Goal: Register for event/course

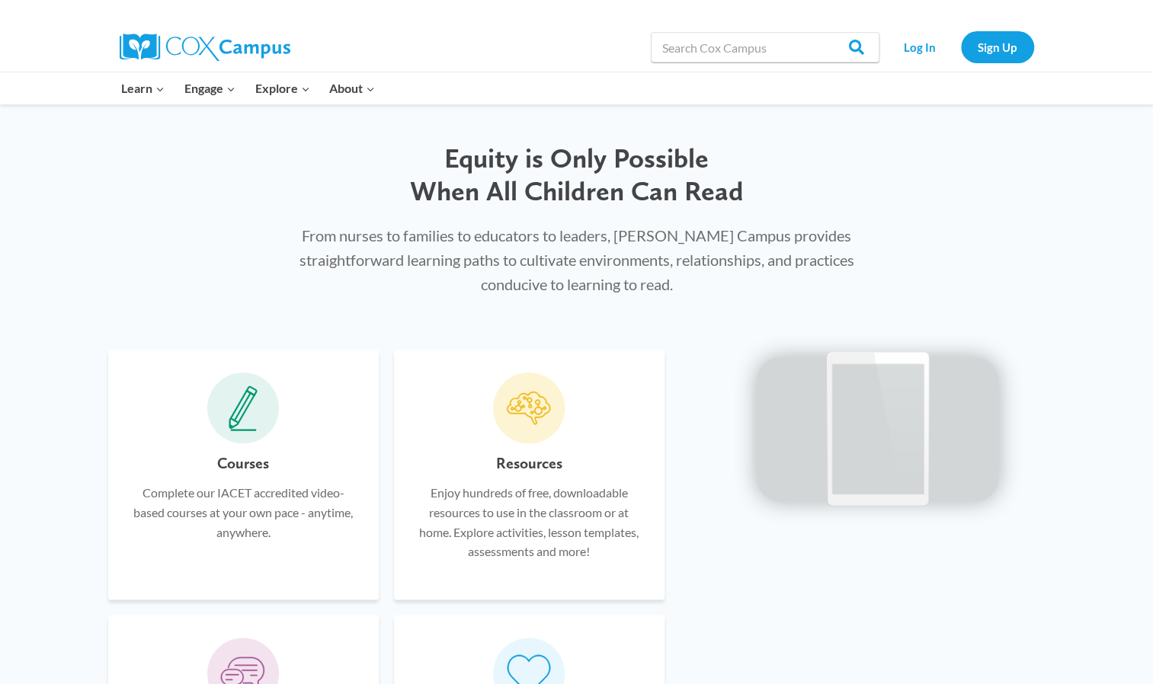
scroll to position [725, 0]
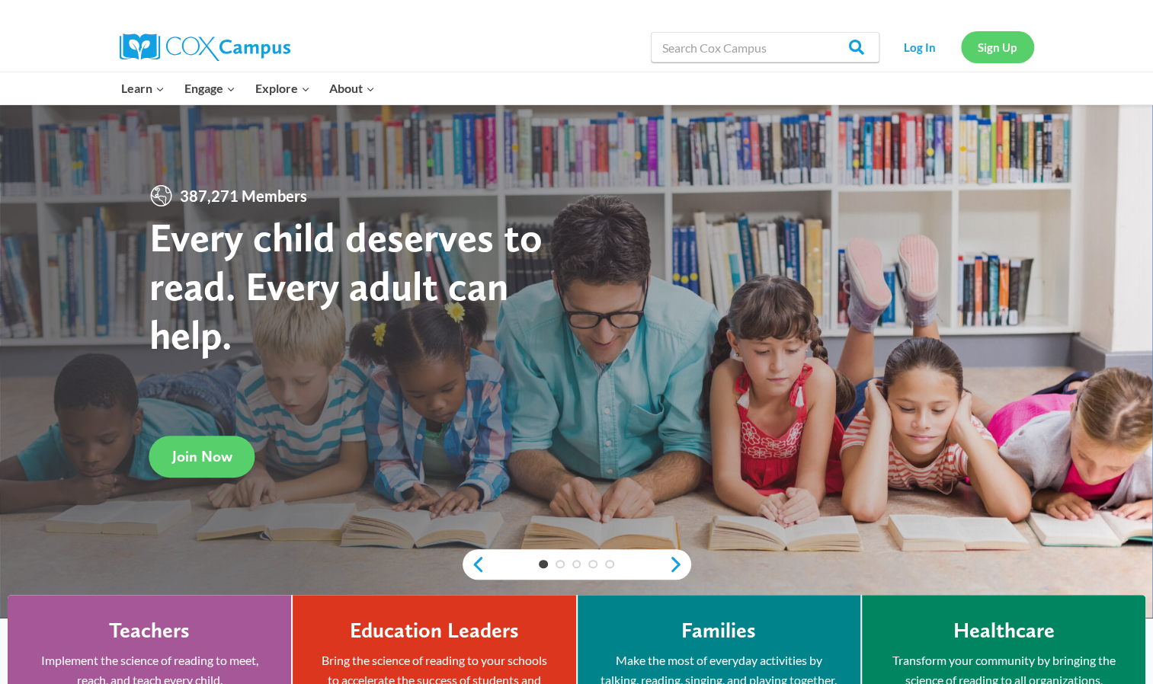
click at [1003, 49] on link "Sign Up" at bounding box center [997, 46] width 73 height 31
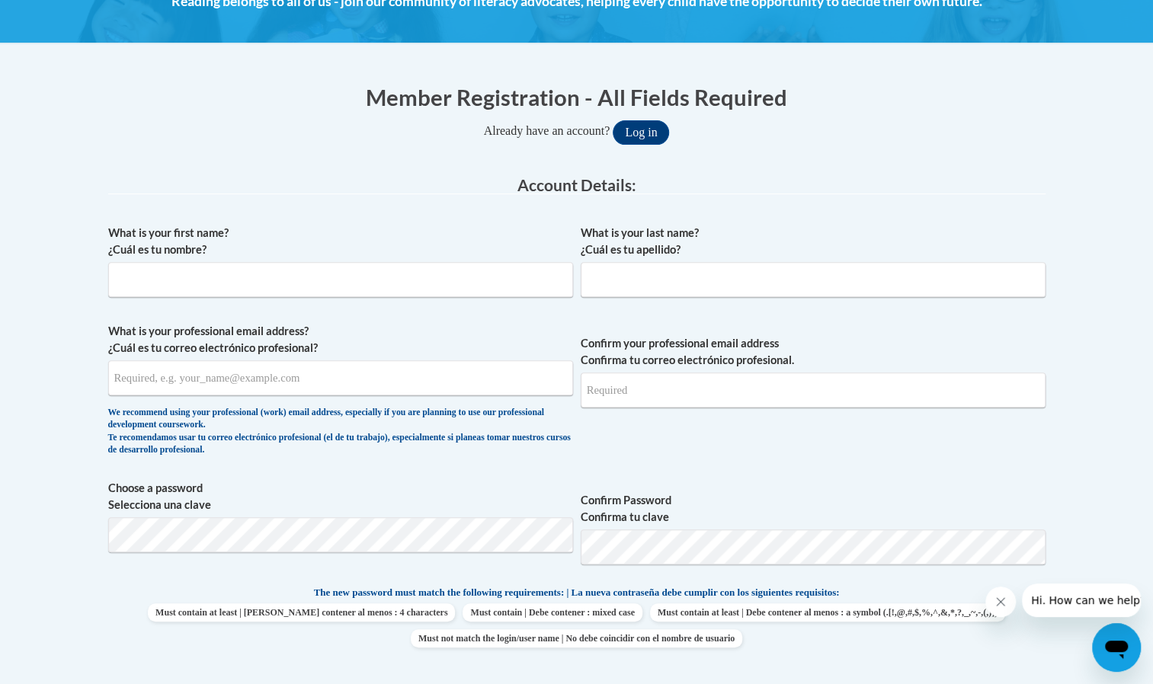
scroll to position [244, 0]
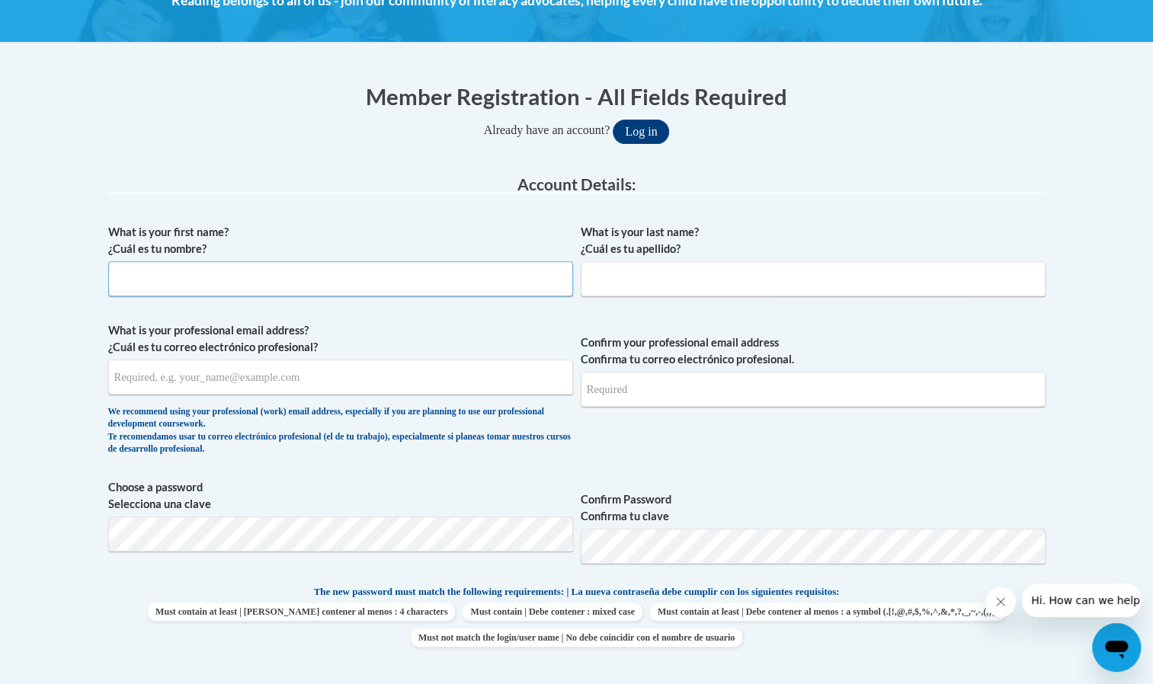
click at [481, 273] on input "What is your first name? ¿Cuál es tu nombre?" at bounding box center [340, 278] width 465 height 35
type input "Martha"
type input "Jimenez"
type input "martha.jimenezsalvad@udc.edu"
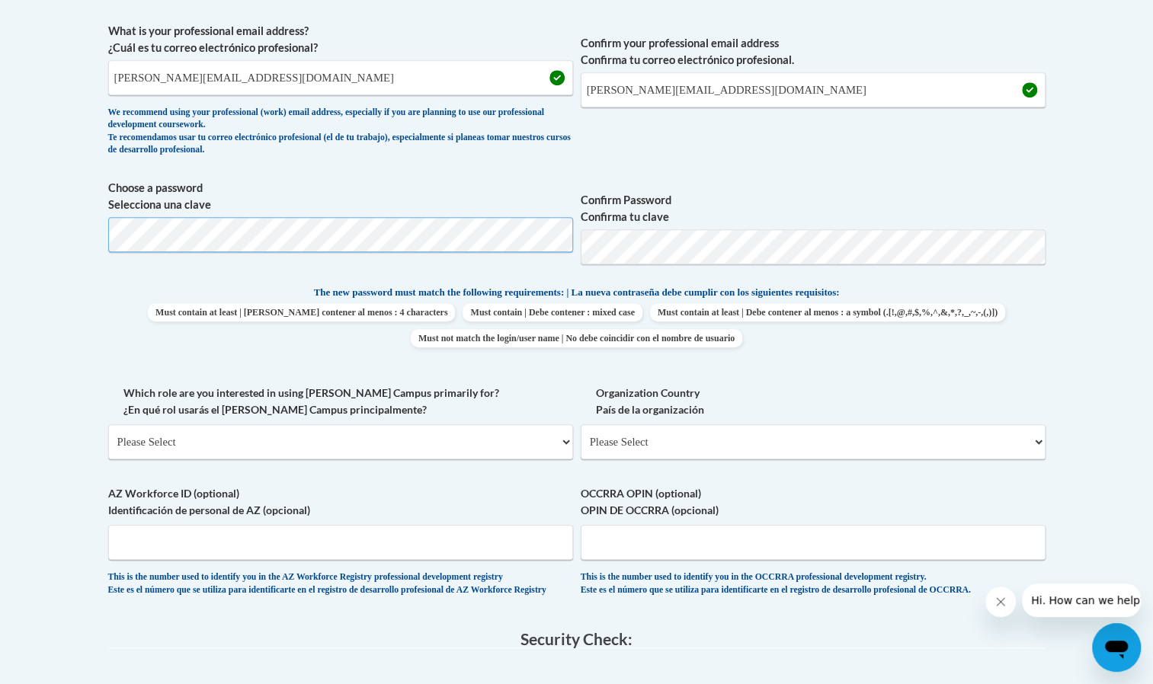
scroll to position [557, 0]
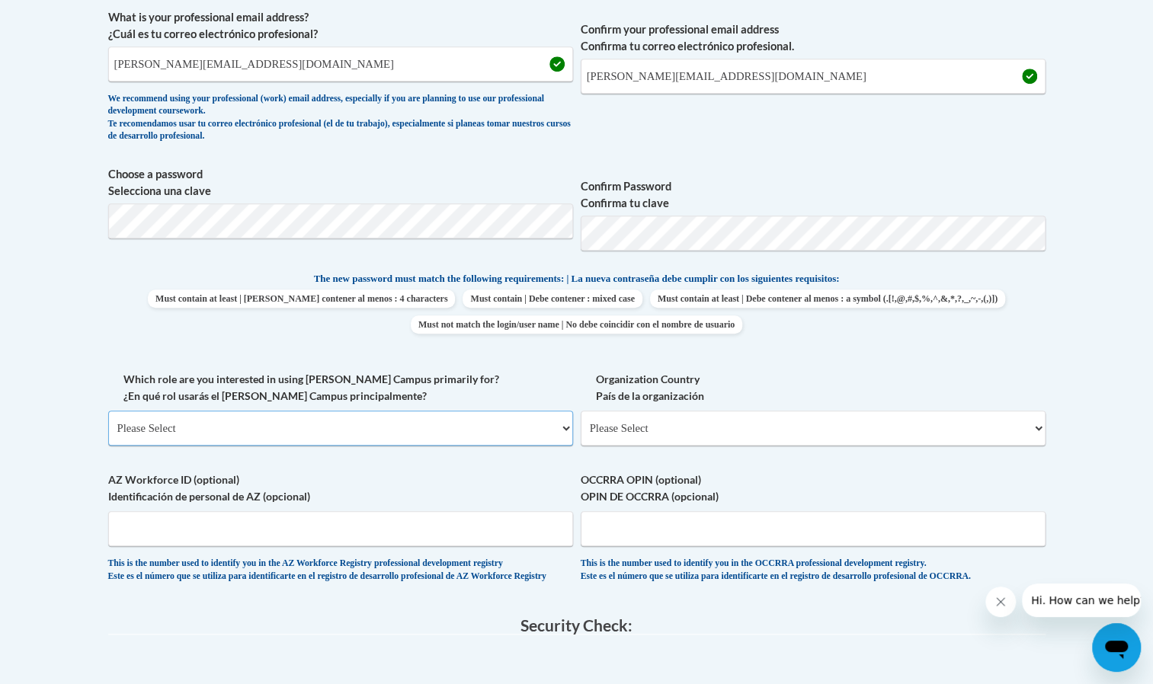
click at [567, 430] on select "Please Select College/University | Colegio/Universidad Community/Nonprofit Part…" at bounding box center [340, 428] width 465 height 35
select select "5a18ea06-2b54-4451-96f2-d152daf9eac5"
click at [108, 411] on select "Please Select College/University | Colegio/Universidad Community/Nonprofit Part…" at bounding box center [340, 428] width 465 height 35
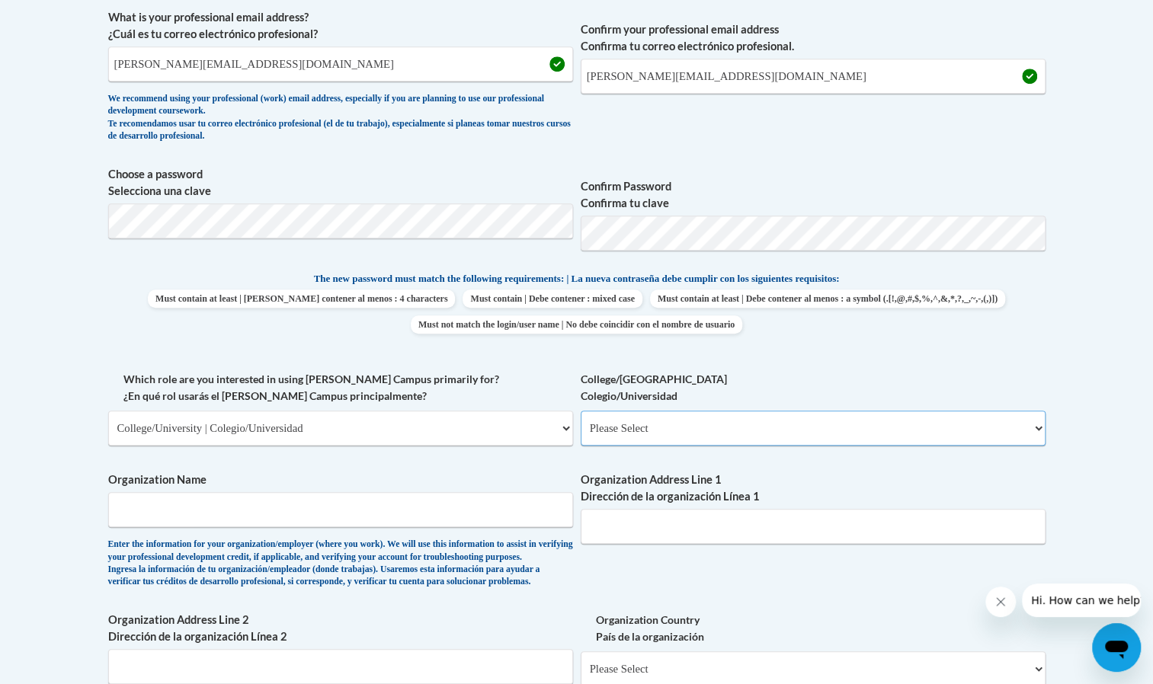
click at [1038, 421] on select "Please Select College/University Staff | Empleado universitario College/Univers…" at bounding box center [813, 428] width 465 height 35
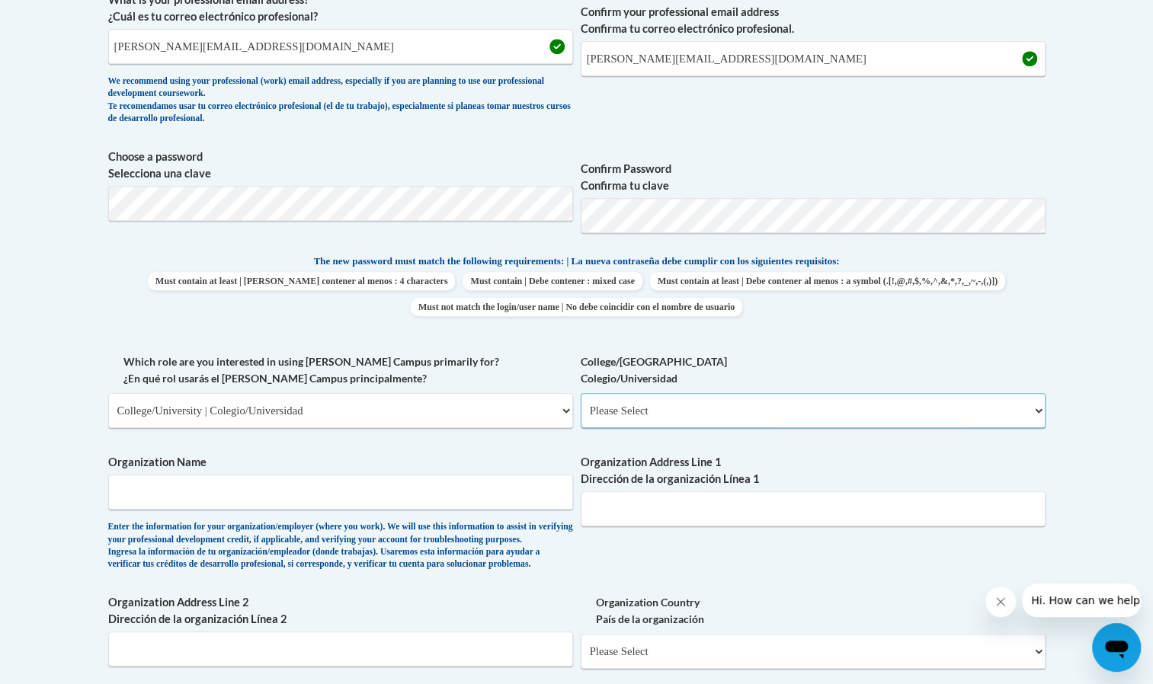
scroll to position [575, 0]
click at [1027, 410] on select "Please Select College/University Staff | Empleado universitario College/Univers…" at bounding box center [813, 409] width 465 height 35
select select "99b32b07-cffc-426c-8bf6-0cd77760d84b"
click at [581, 392] on select "Please Select College/University Staff | Empleado universitario College/Univers…" at bounding box center [813, 409] width 465 height 35
click at [372, 492] on input "Organization Name" at bounding box center [340, 491] width 465 height 35
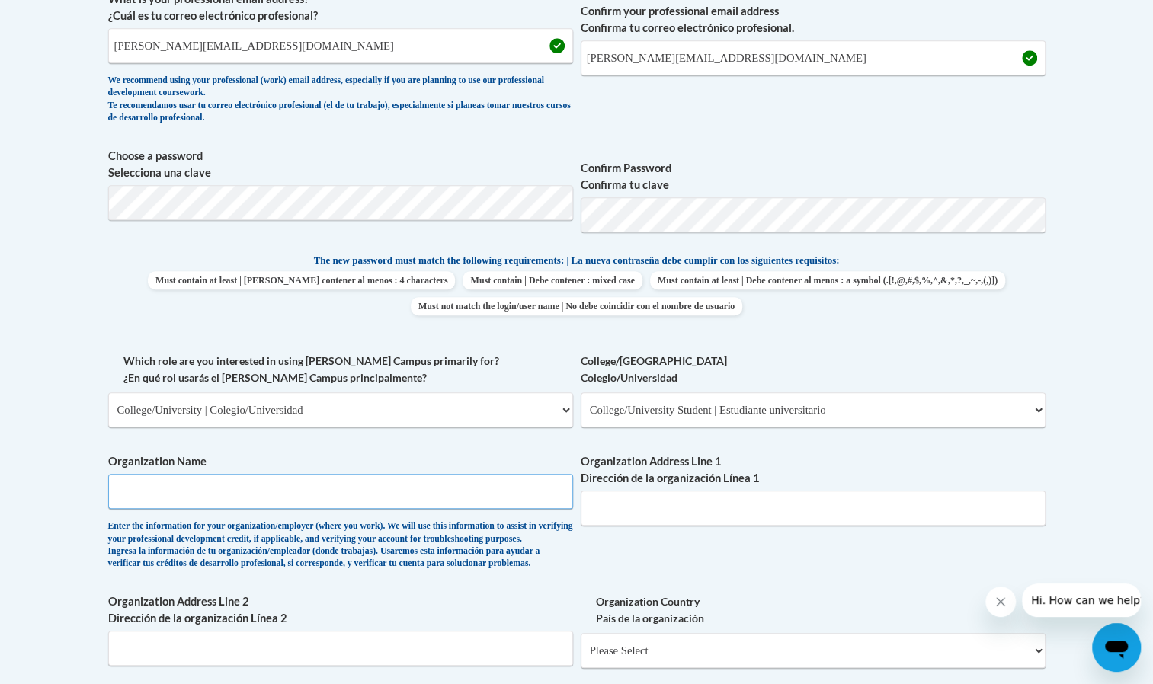
click at [376, 485] on input "Organization Name" at bounding box center [340, 491] width 465 height 35
paste input "Lanier Lullabies"
type input "Lanier Lullabies"
click at [614, 512] on input "Organization Address Line 1 Dirección de la organización Línea 1" at bounding box center [813, 508] width 465 height 35
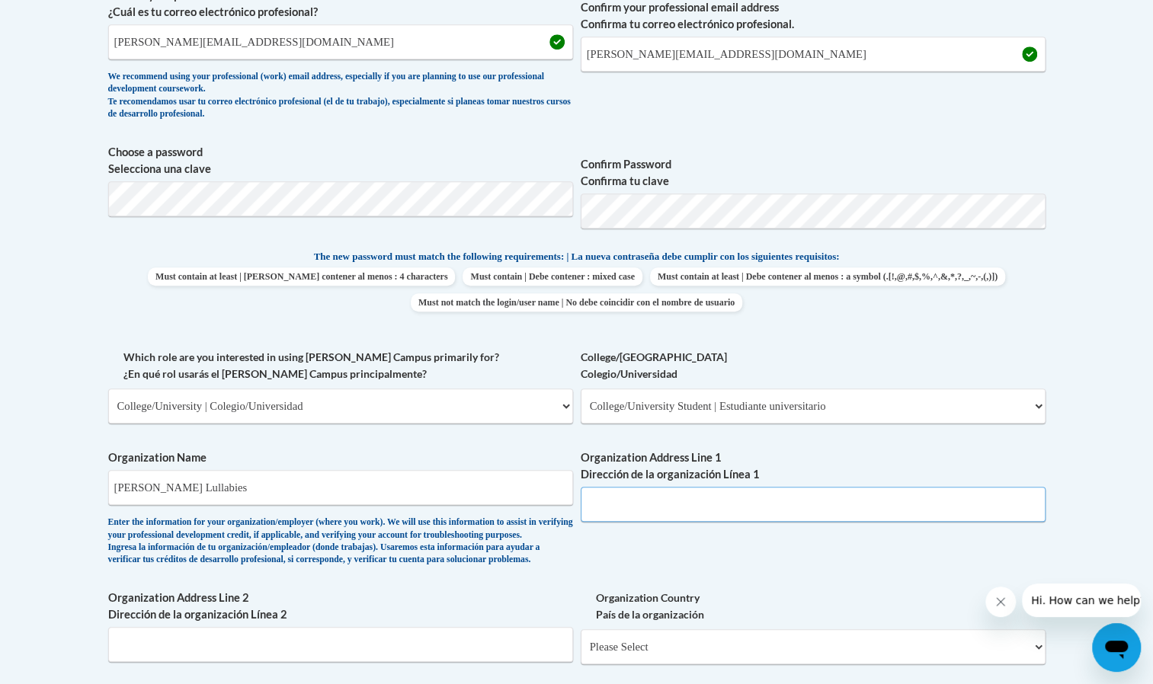
scroll to position [580, 0]
click at [614, 512] on input "Organization Address Line 1 Dirección de la organización Línea 1" at bounding box center [813, 503] width 465 height 35
click at [856, 622] on label "Organization Country País de la organización" at bounding box center [813, 606] width 465 height 34
click at [856, 645] on select "Please Select United States | Estados Unidos Outside of the United States | Fue…" at bounding box center [813, 646] width 465 height 35
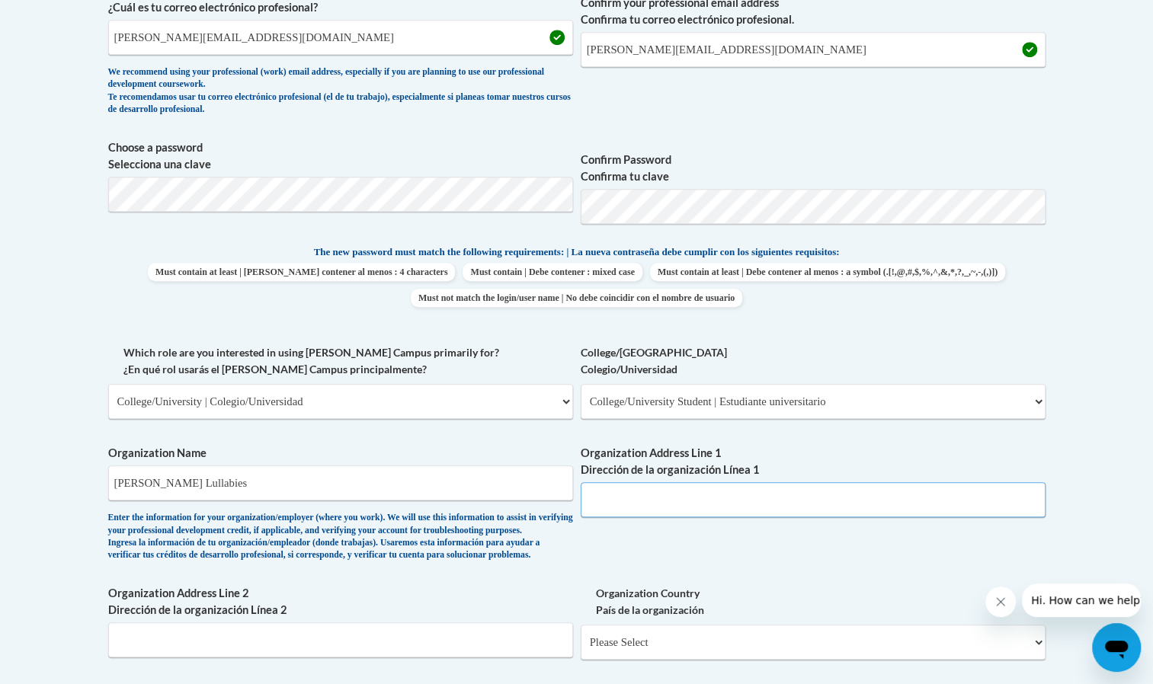
click at [631, 497] on input "Organization Address Line 1 Dirección de la organización Línea 1" at bounding box center [813, 499] width 465 height 35
paste input "Lanier Lullabies"
type input "L"
click at [605, 509] on input "Organization Address Line 1 Dirección de la organización Línea 1" at bounding box center [813, 499] width 465 height 35
paste input "1844 Columbia Rd NW #C2, Washington, DC 20009"
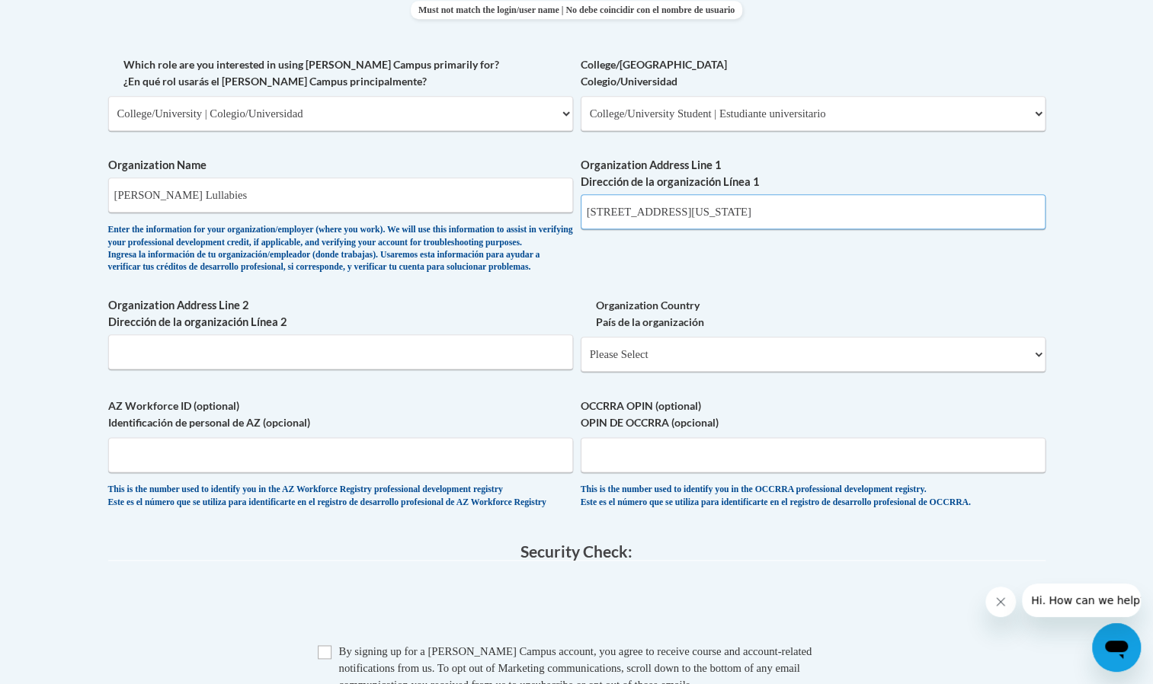
scroll to position [873, 0]
type input "1844 Columbia Rd NW #C2, Washington, DC 20009"
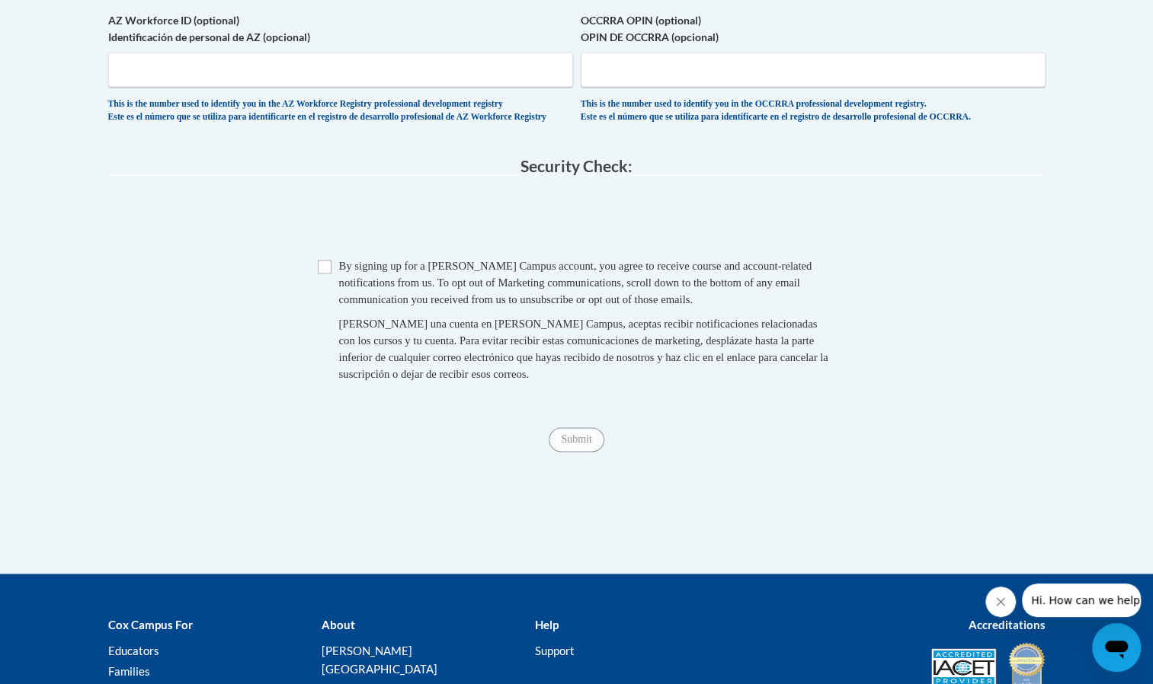
scroll to position [1260, 0]
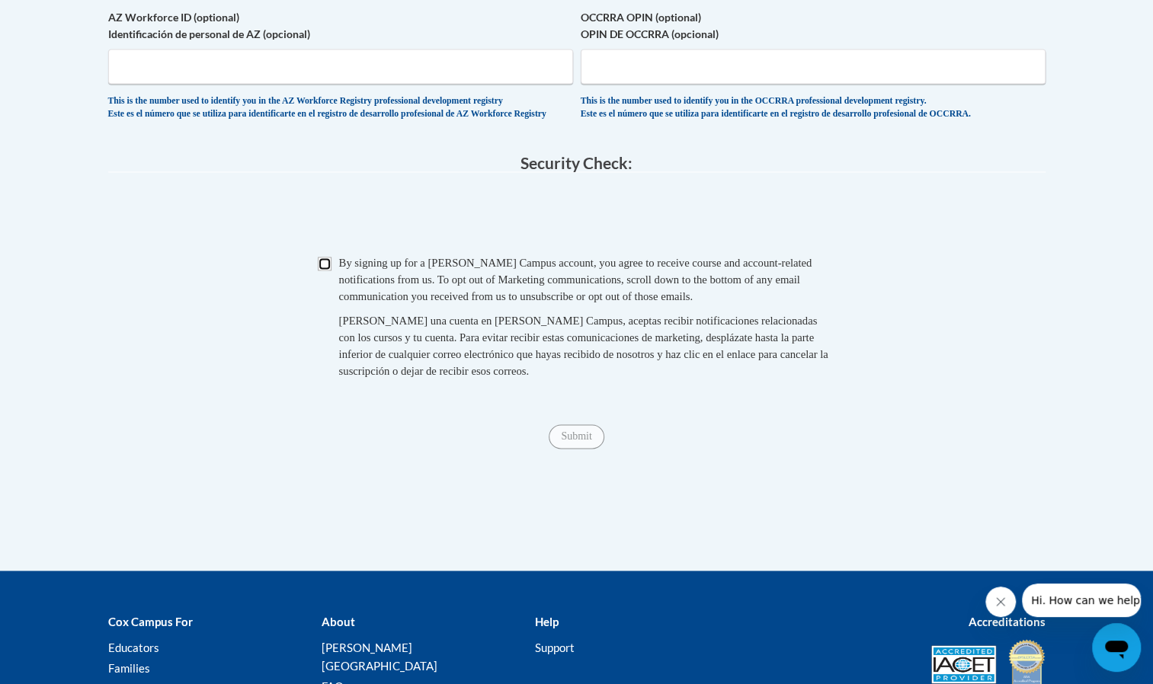
click at [327, 270] on input "Checkbox" at bounding box center [325, 264] width 14 height 14
checkbox input "true"
click at [575, 449] on input "Submit" at bounding box center [576, 436] width 55 height 24
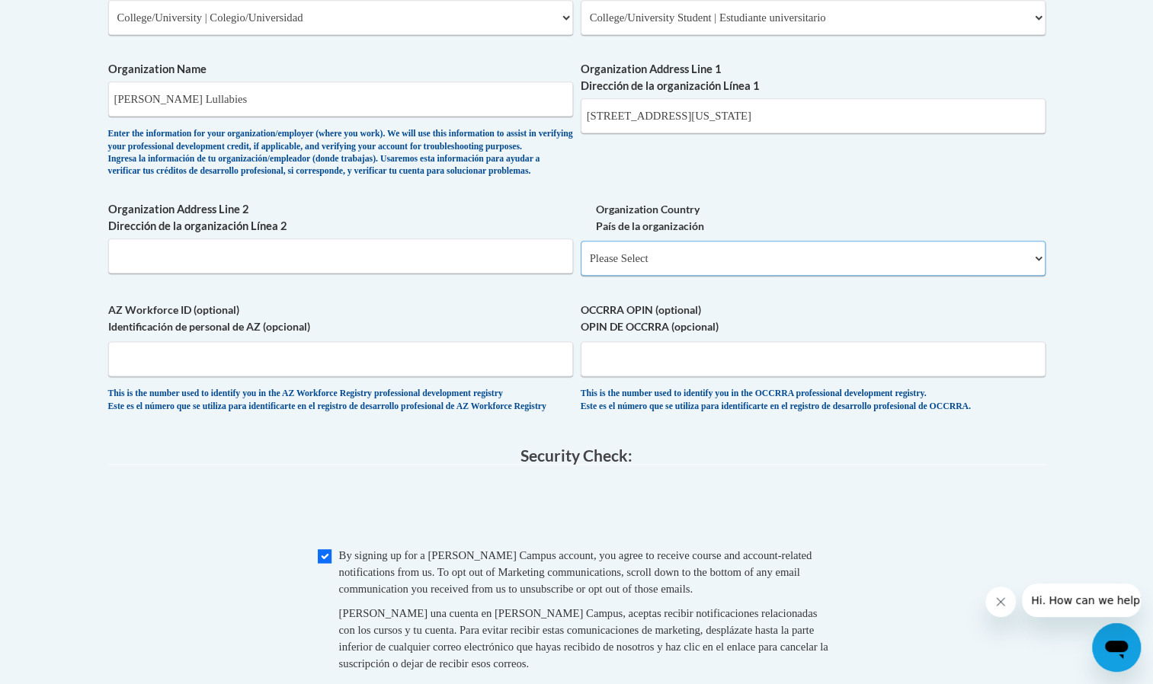
scroll to position [969, 0]
click at [1032, 274] on select "Please Select United States | Estados Unidos Outside of the United States | Fue…" at bounding box center [813, 256] width 465 height 35
select select "ad49bcad-a171-4b2e-b99c-48b446064914"
click at [581, 264] on select "Please Select United States | Estados Unidos Outside of the United States | Fue…" at bounding box center [813, 256] width 465 height 35
select select
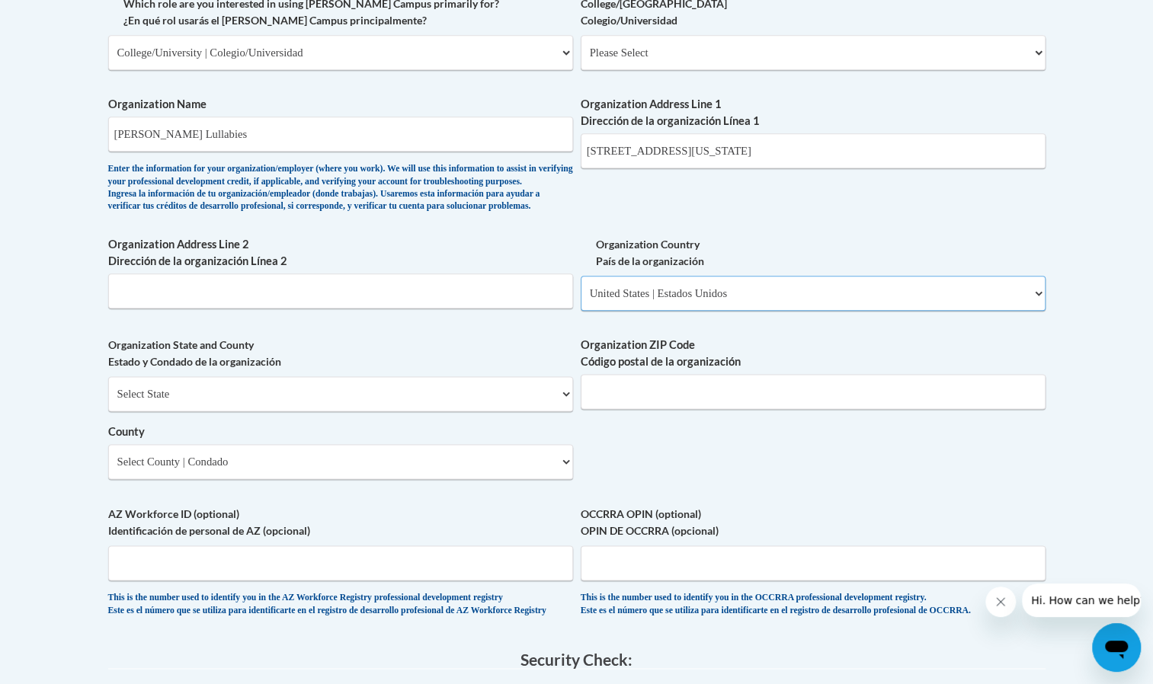
scroll to position [935, 0]
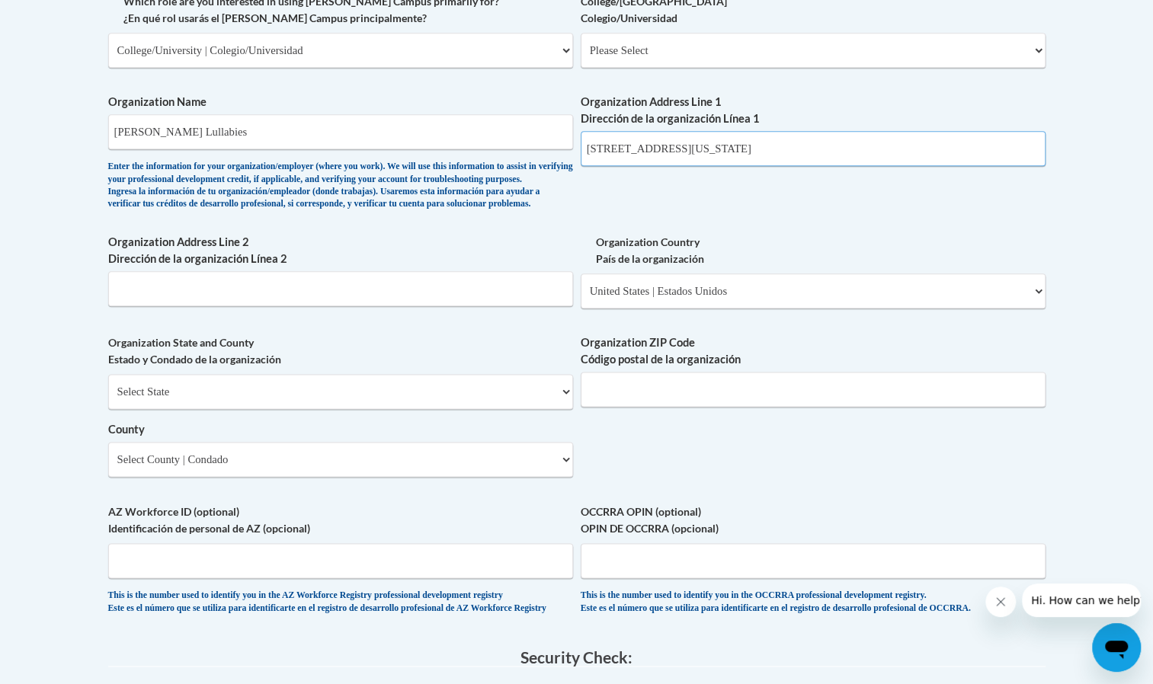
drag, startPoint x: 847, startPoint y: 145, endPoint x: 585, endPoint y: 149, distance: 262.1
click at [585, 149] on input "1844 Columbia Rd NW #C2, Washington, DC 20009" at bounding box center [813, 148] width 465 height 35
click at [321, 304] on input "Organization Address Line 2 Dirección de la organización Línea 2" at bounding box center [340, 288] width 465 height 35
paste input "1844 Columbia Rd NW #C2, Washington, DC 20009"
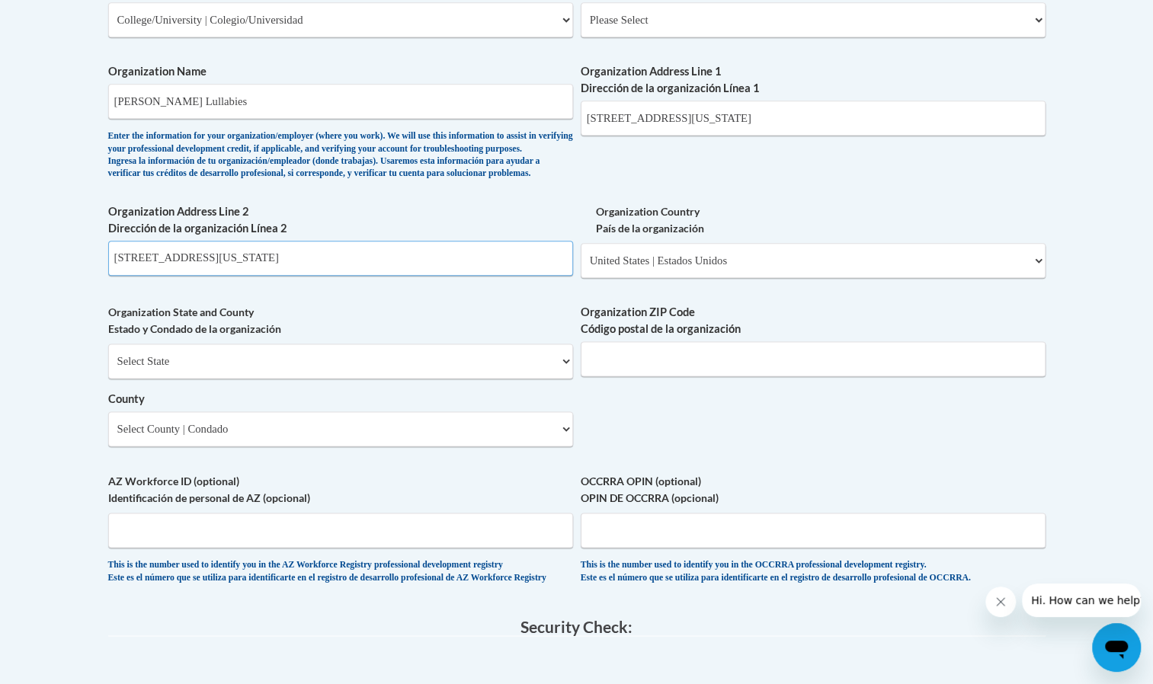
scroll to position [1019, 0]
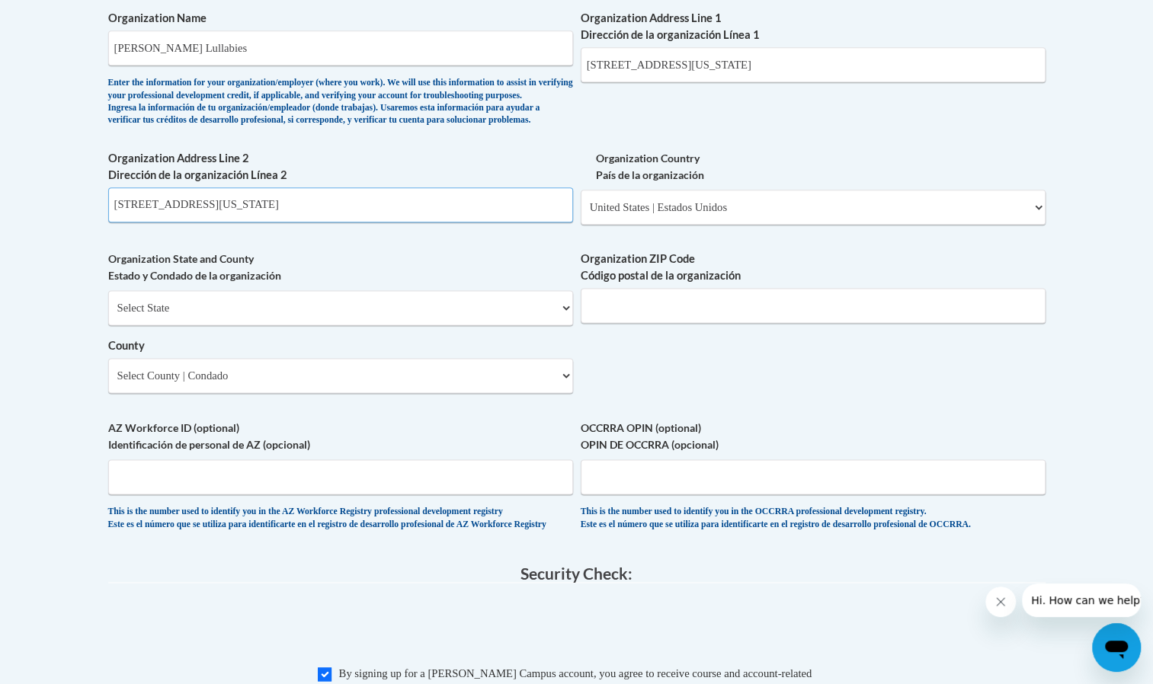
type input "1844 Columbia Rd NW #C2, Washington, DC 20009"
click at [558, 325] on select "Select State Alabama Alaska Arizona Arkansas California Colorado Connecticut De…" at bounding box center [340, 307] width 465 height 35
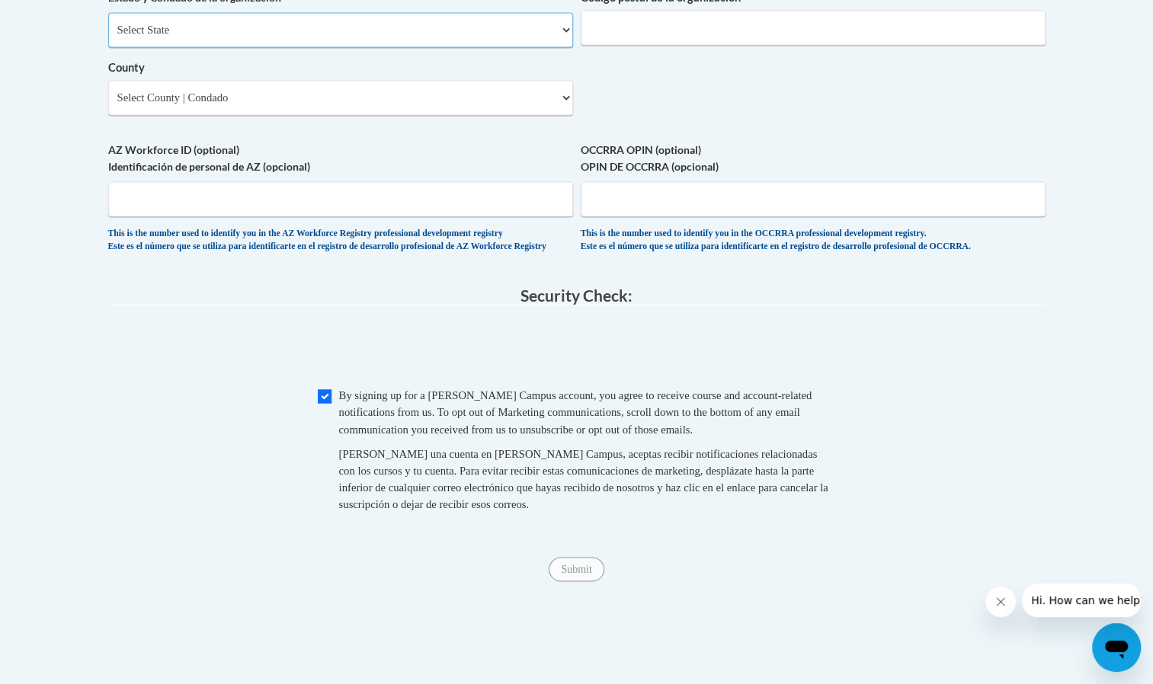
scroll to position [1150, 0]
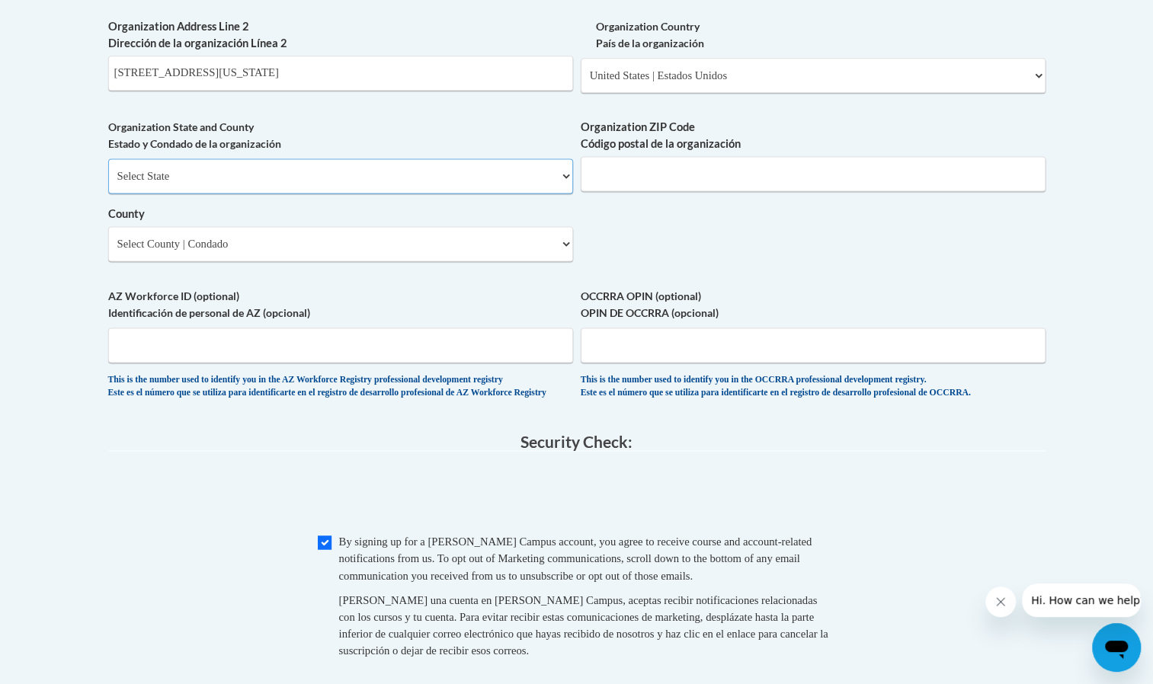
click at [567, 194] on select "Select State Alabama Alaska Arizona Arkansas California Colorado Connecticut De…" at bounding box center [340, 175] width 465 height 35
select select "District of Columbia"
click at [108, 183] on select "Select State Alabama Alaska Arizona Arkansas California Colorado Connecticut De…" at bounding box center [340, 175] width 465 height 35
click at [793, 191] on input "Organization ZIP Code Código postal de la organización" at bounding box center [813, 173] width 465 height 35
type input "20010"
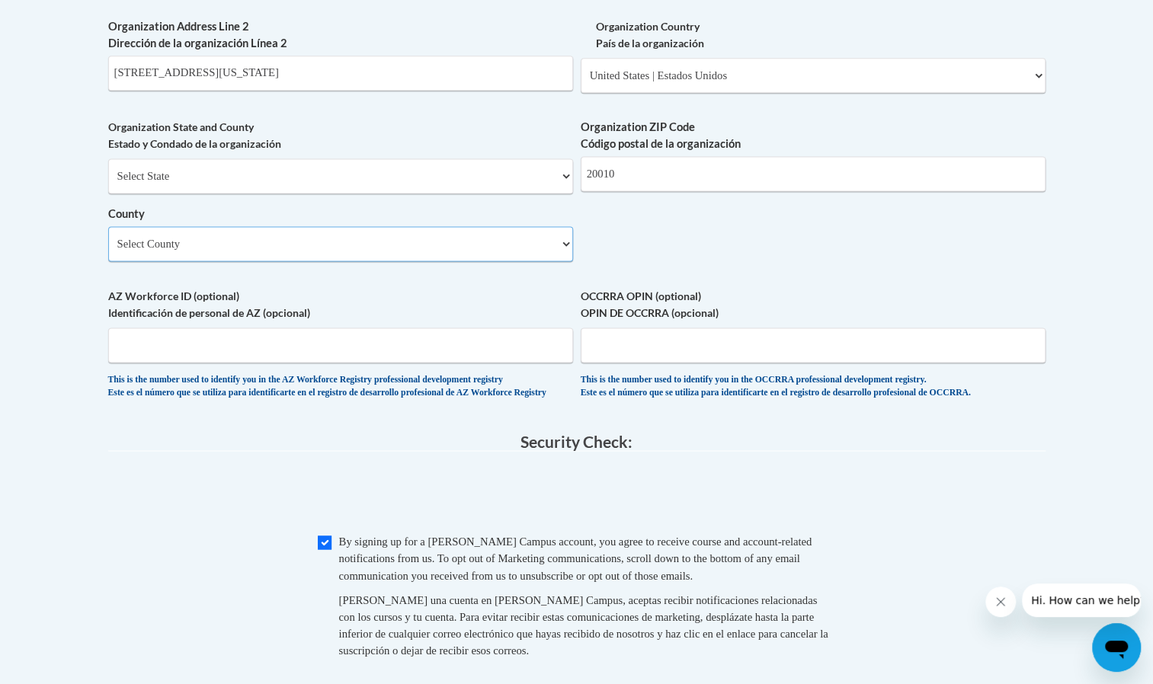
select select "District of Columbia"
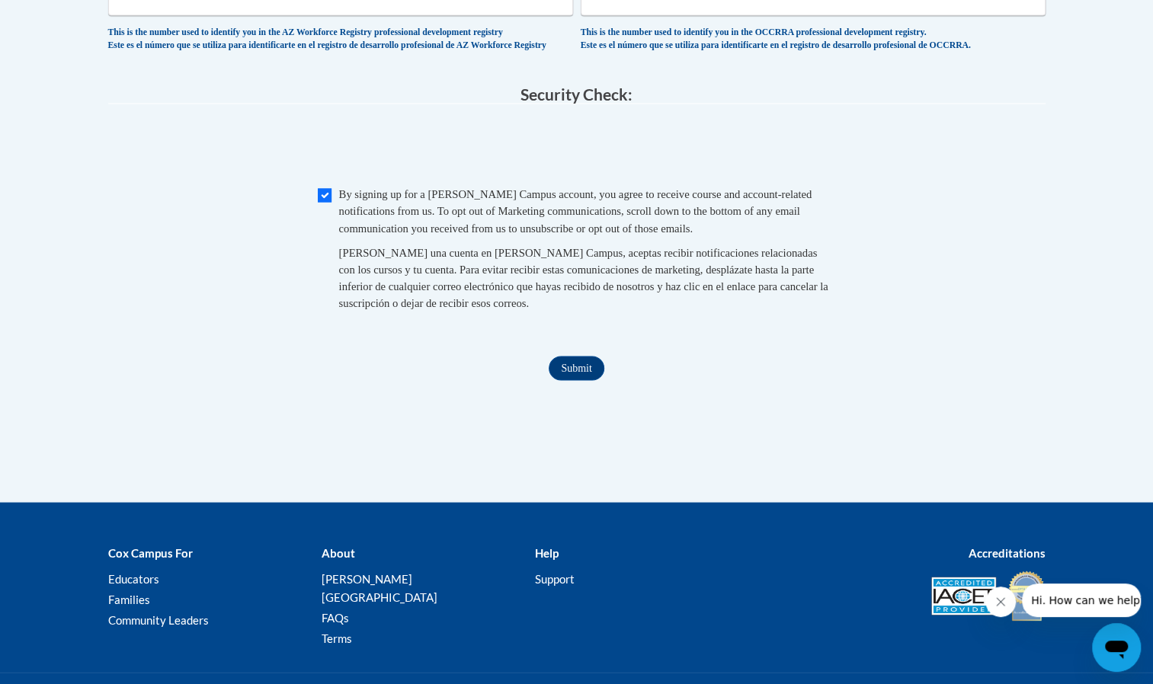
scroll to position [1517, 0]
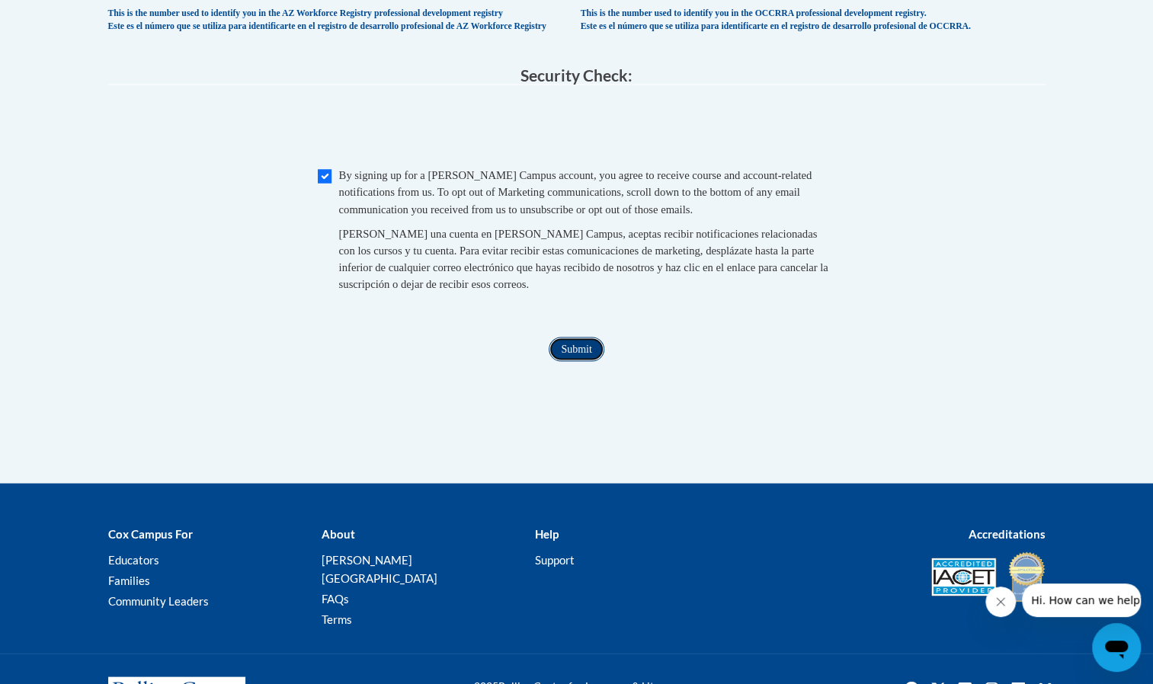
click at [571, 361] on input "Submit" at bounding box center [576, 349] width 55 height 24
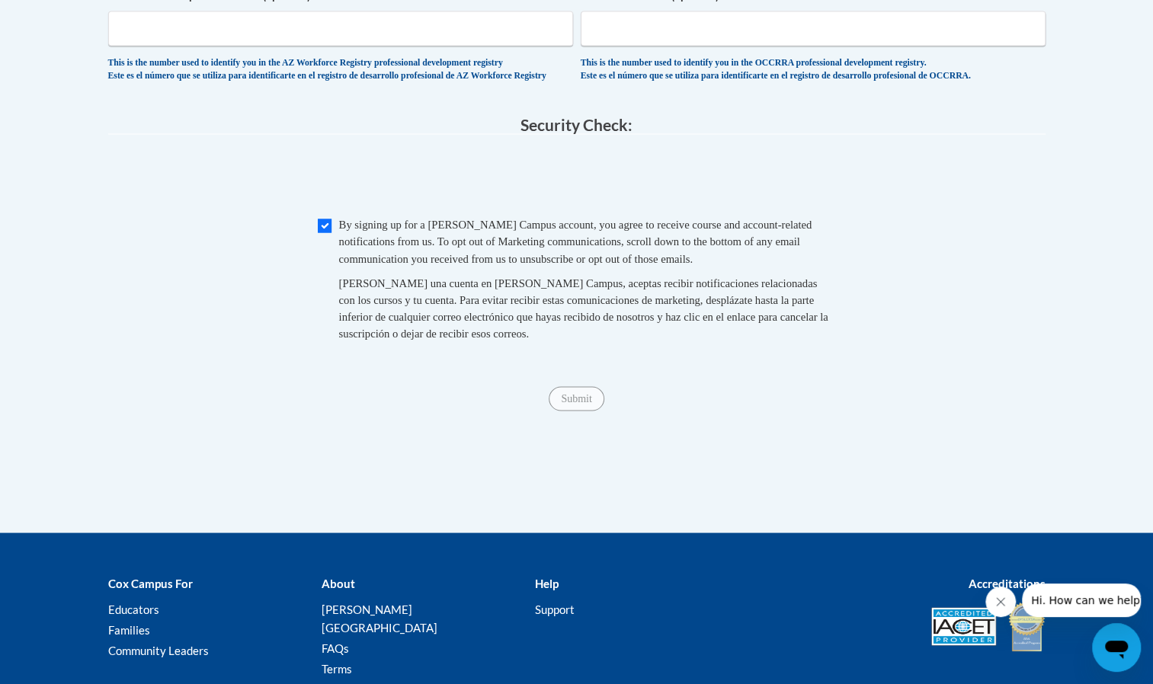
scroll to position [1466, 0]
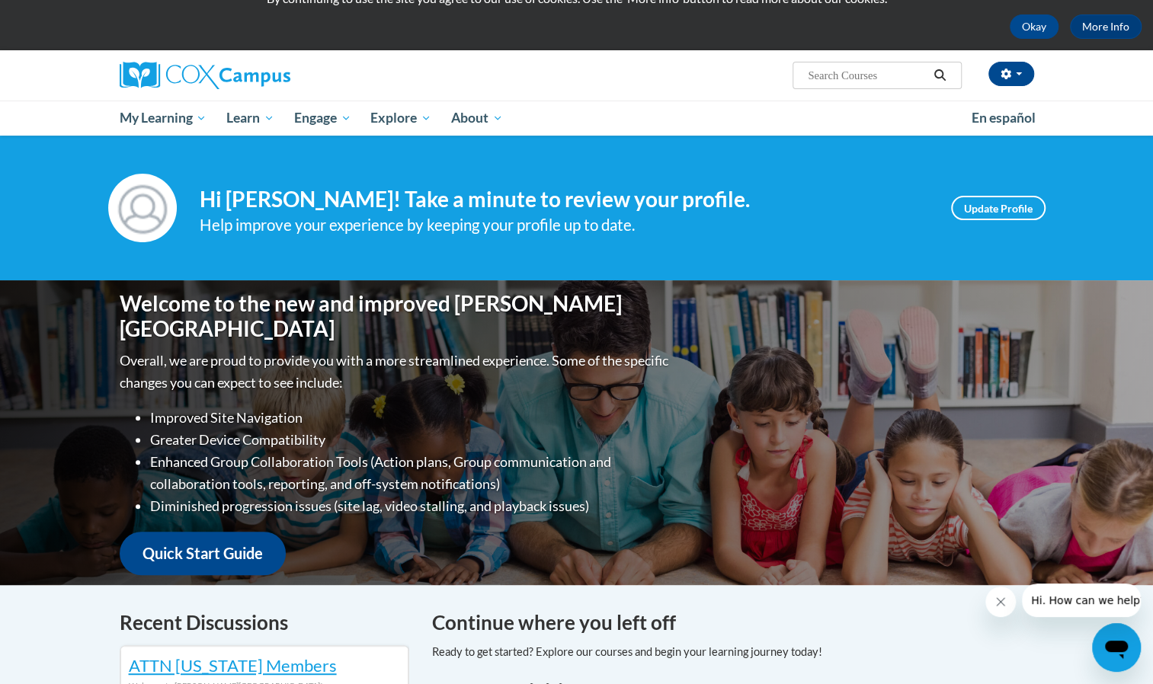
scroll to position [60, 0]
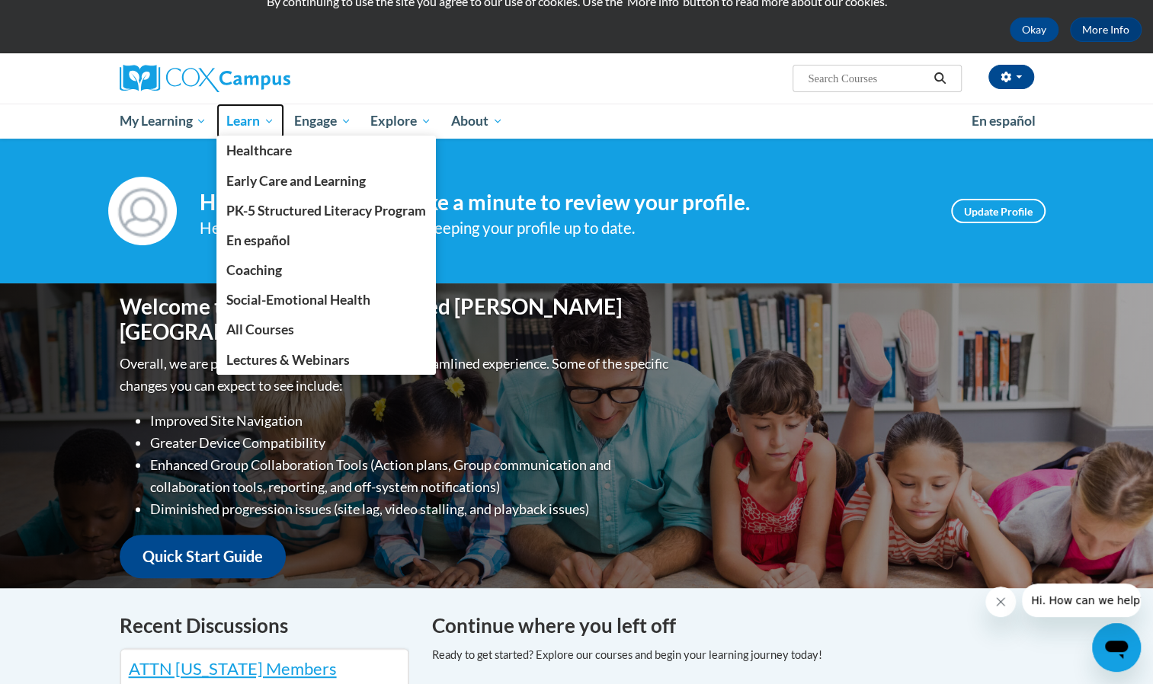
click at [251, 116] on span "Learn" at bounding box center [250, 121] width 48 height 18
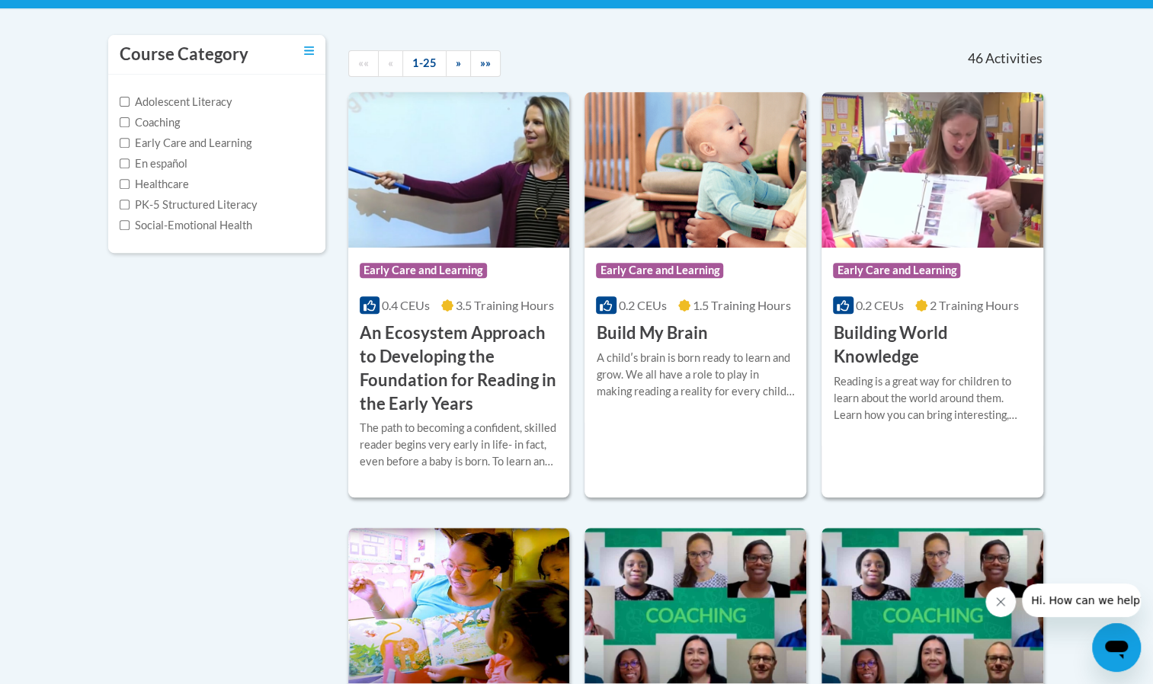
scroll to position [305, 0]
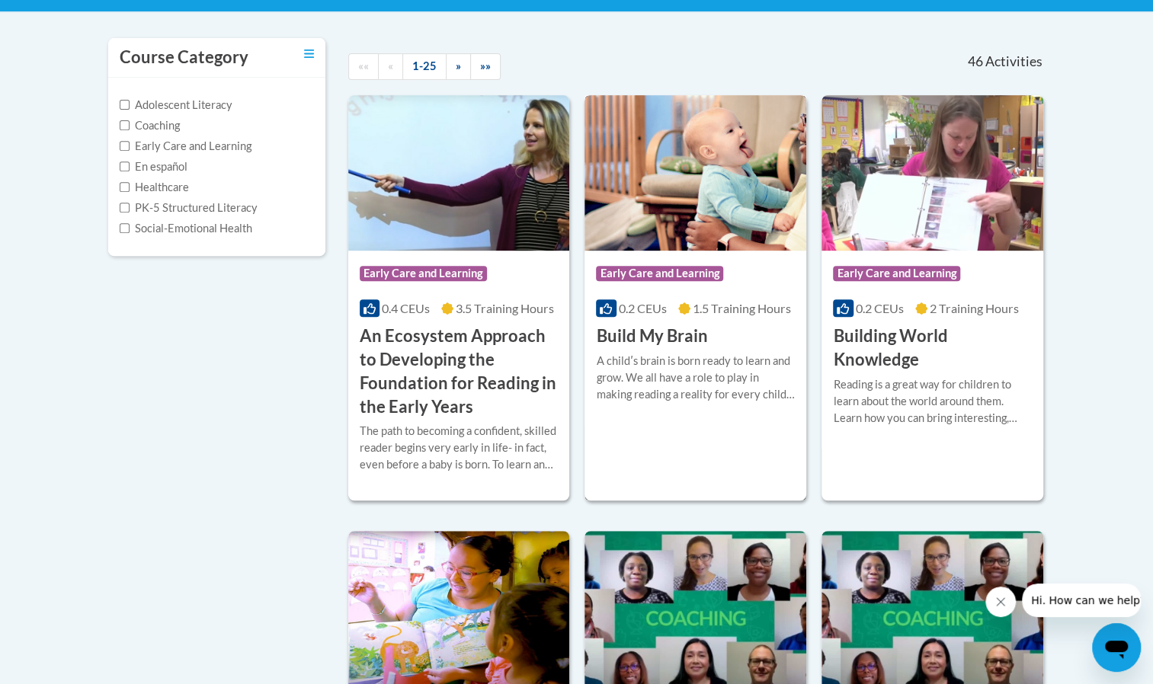
click at [688, 271] on span "Early Care and Learning" at bounding box center [659, 273] width 127 height 15
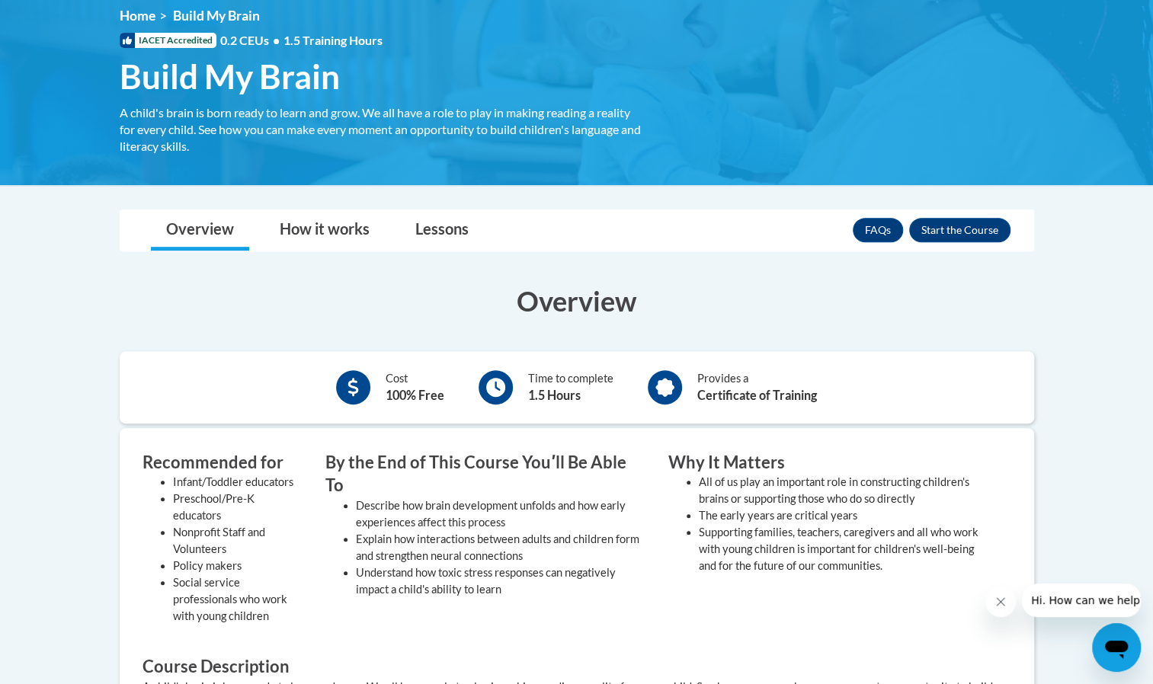
scroll to position [213, 0]
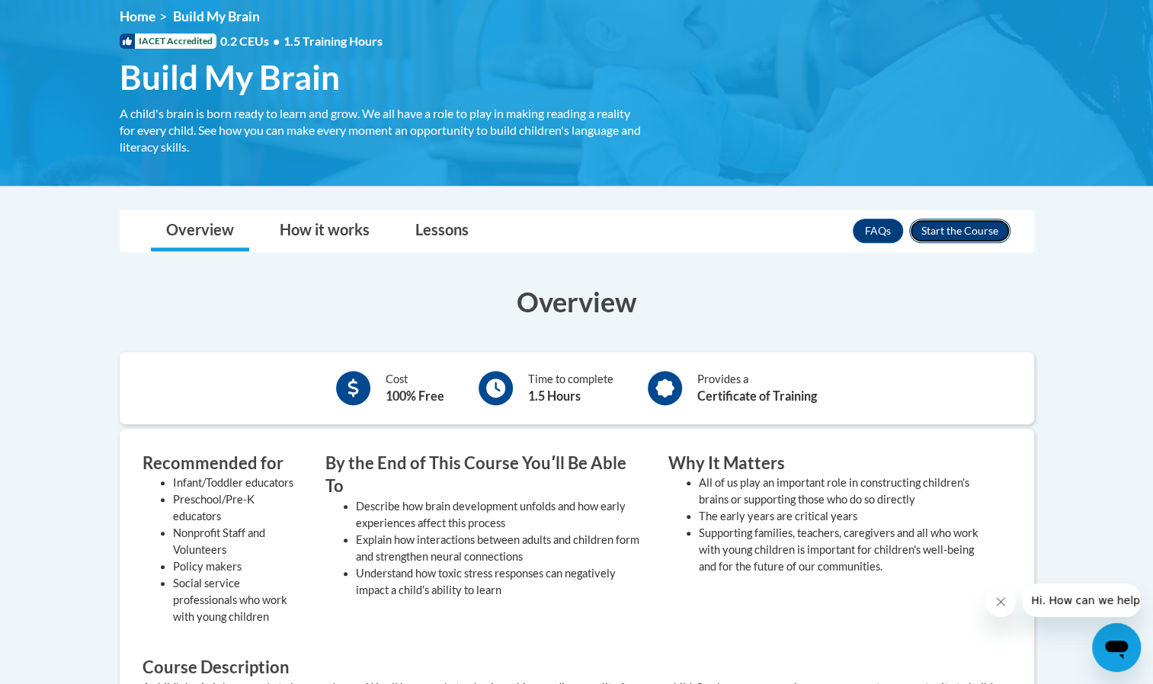
click at [945, 232] on button "Enroll" at bounding box center [959, 231] width 101 height 24
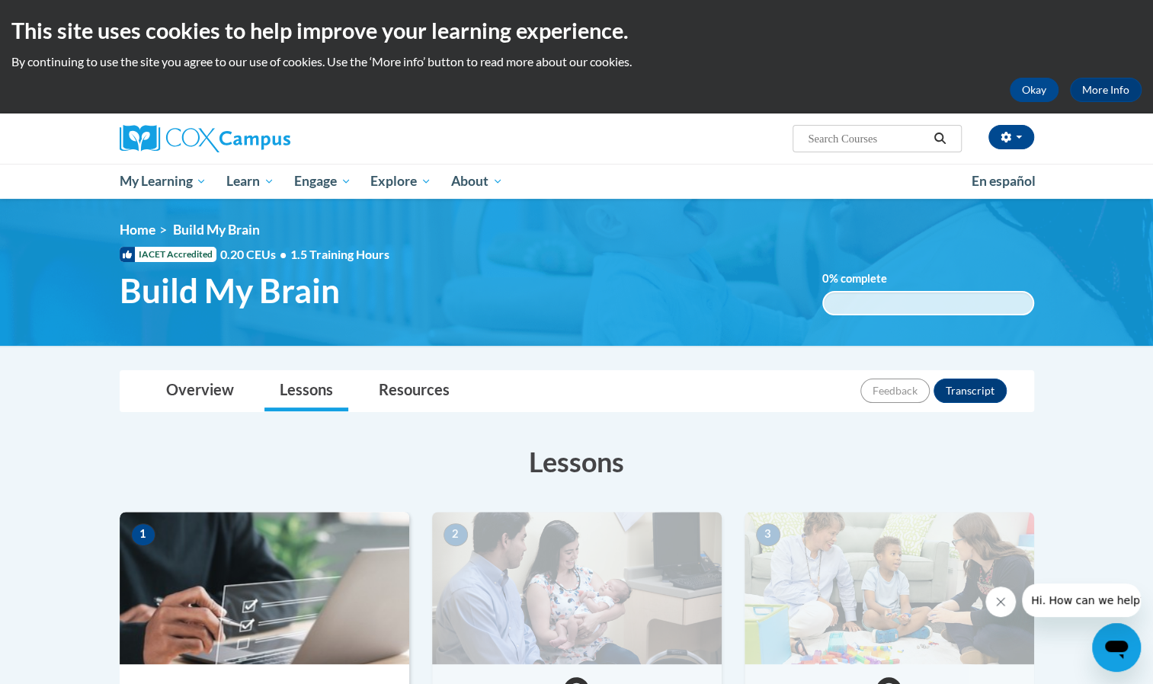
click at [859, 302] on div "0.001% complete 0.001%" at bounding box center [928, 303] width 212 height 24
click at [181, 393] on link "Overview" at bounding box center [200, 391] width 98 height 40
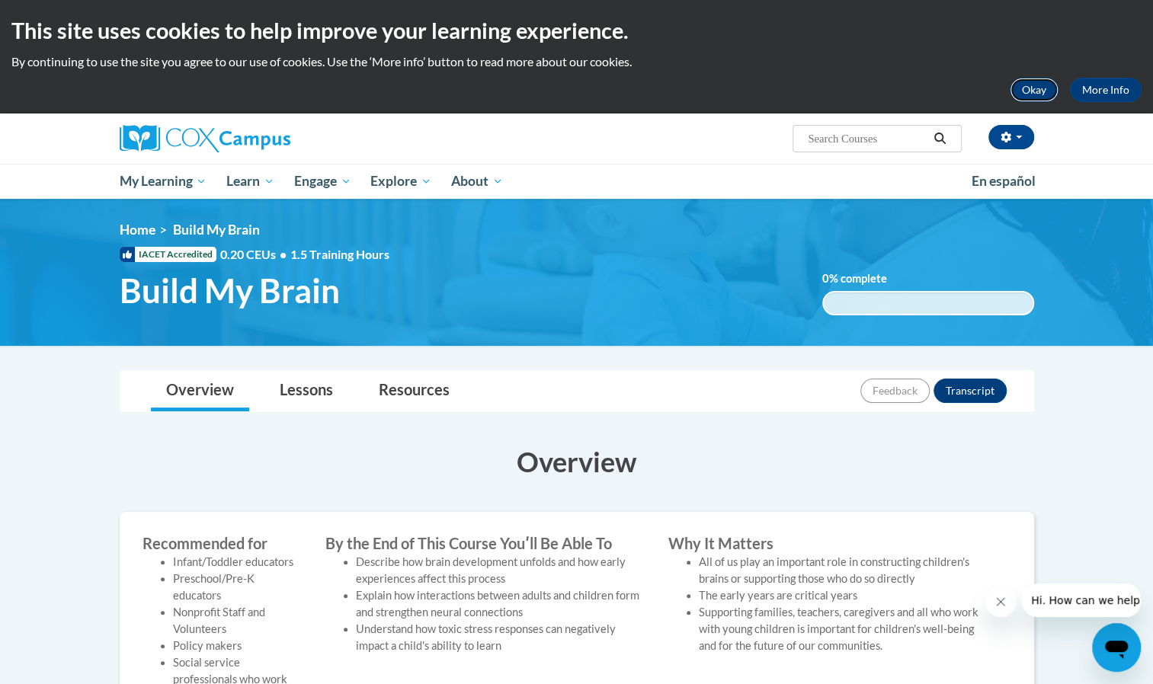
click at [1050, 90] on button "Okay" at bounding box center [1033, 90] width 49 height 24
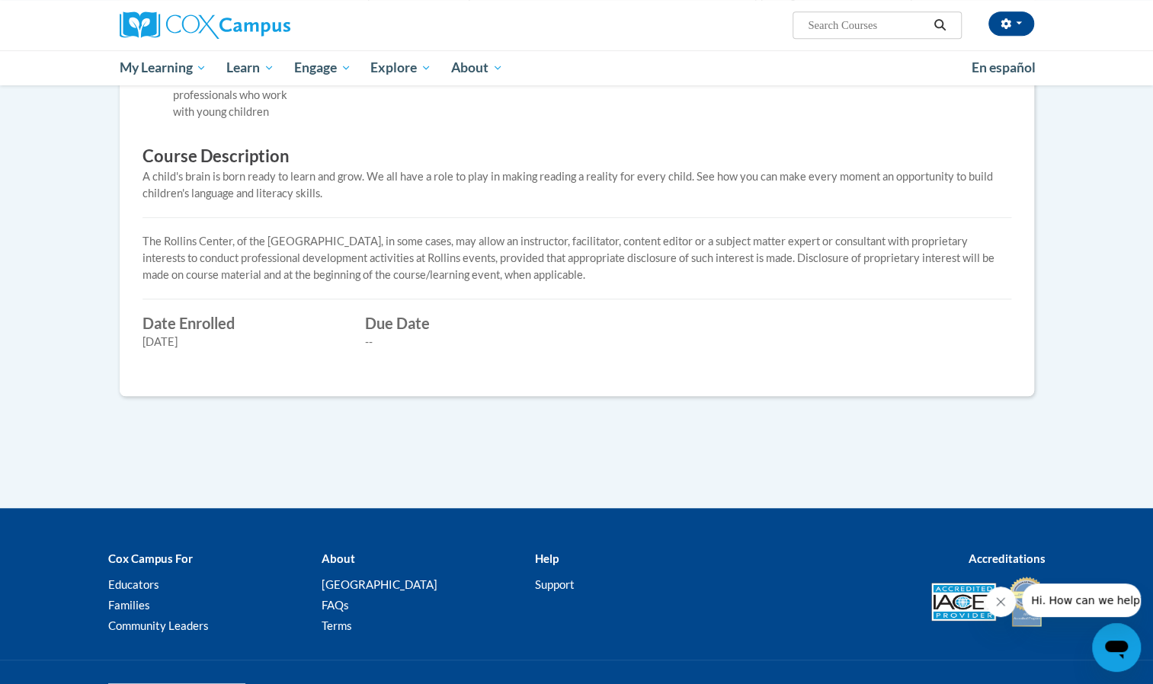
scroll to position [472, 0]
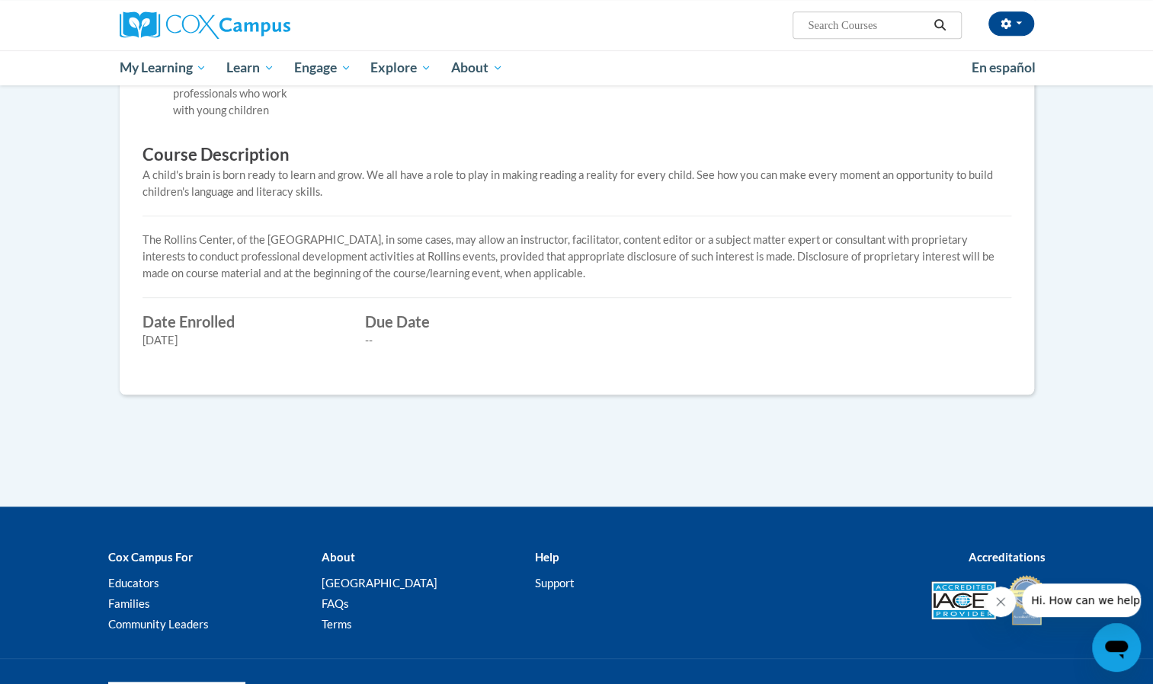
click at [148, 280] on div "Recommended for Infant/Toddler educators Preschool/Pre-K educators Nonprofit St…" at bounding box center [576, 160] width 891 height 423
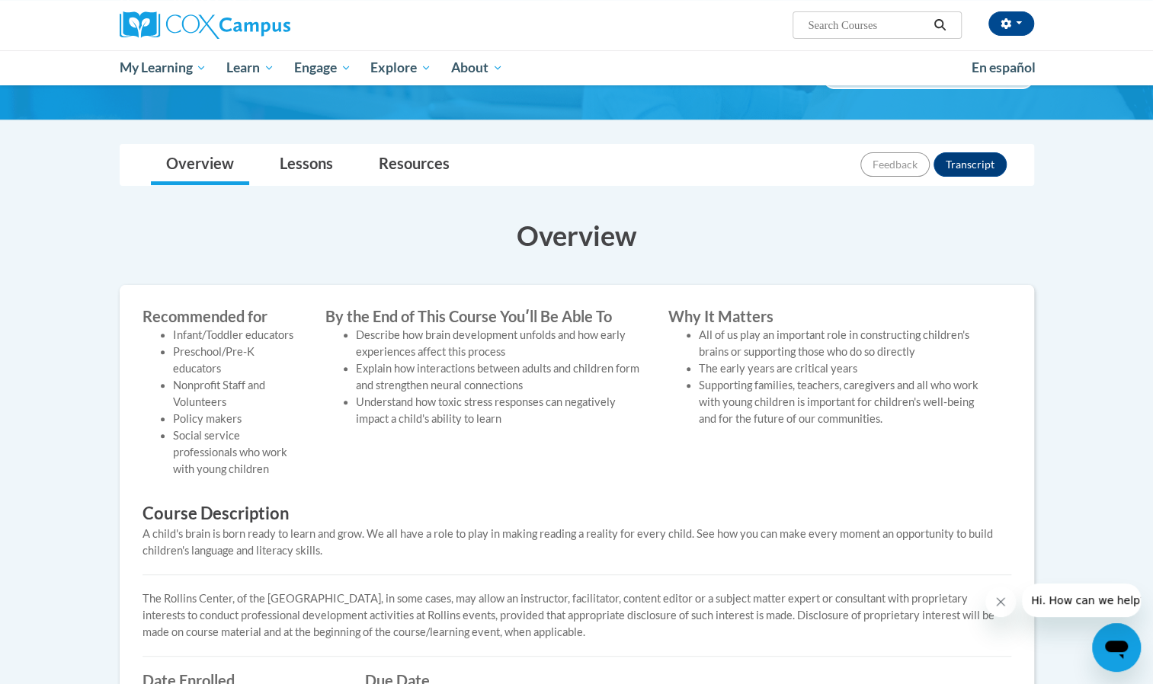
scroll to position [0, 0]
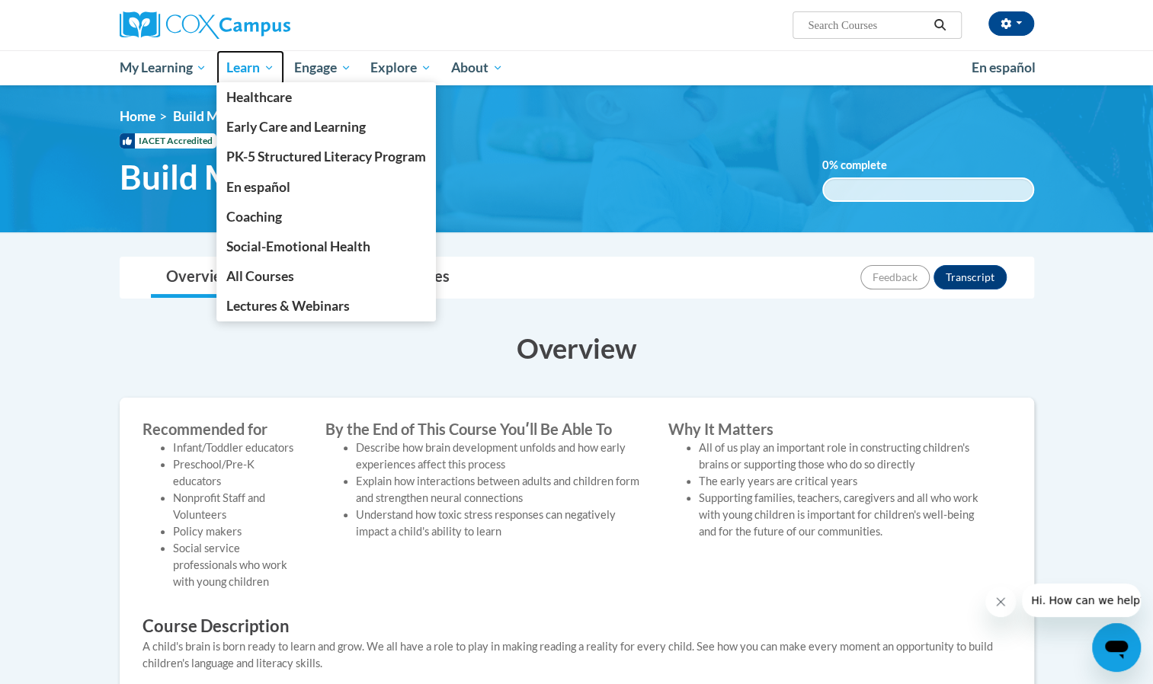
click at [248, 63] on span "Learn" at bounding box center [250, 68] width 48 height 18
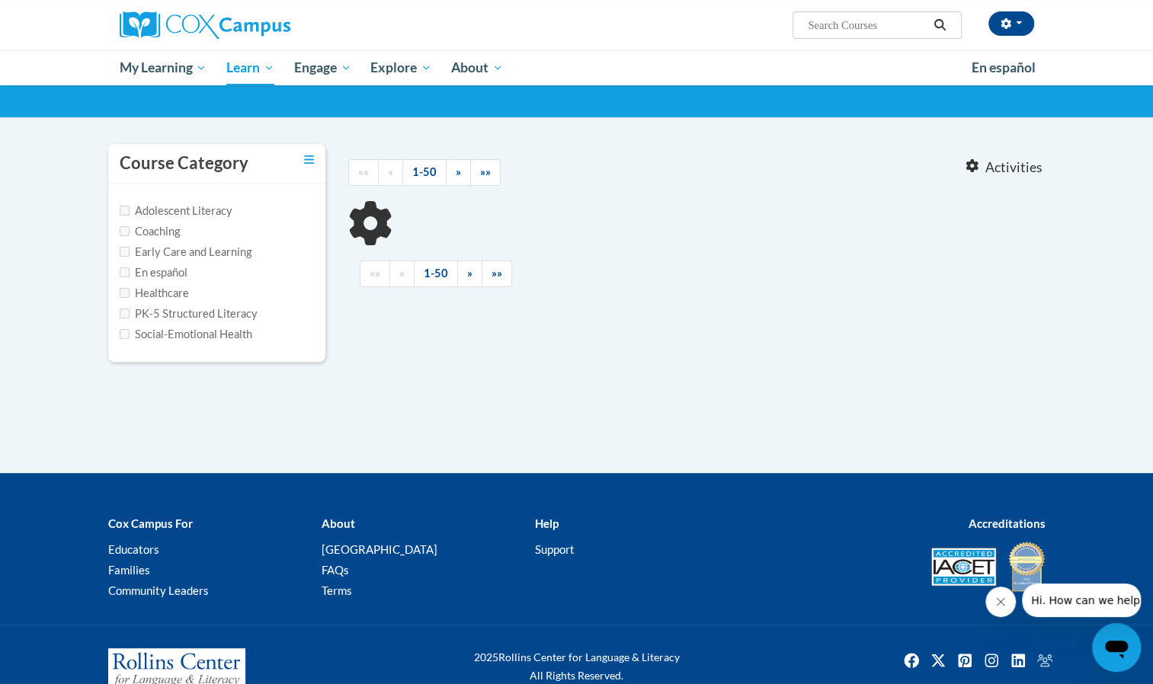
scroll to position [124, 0]
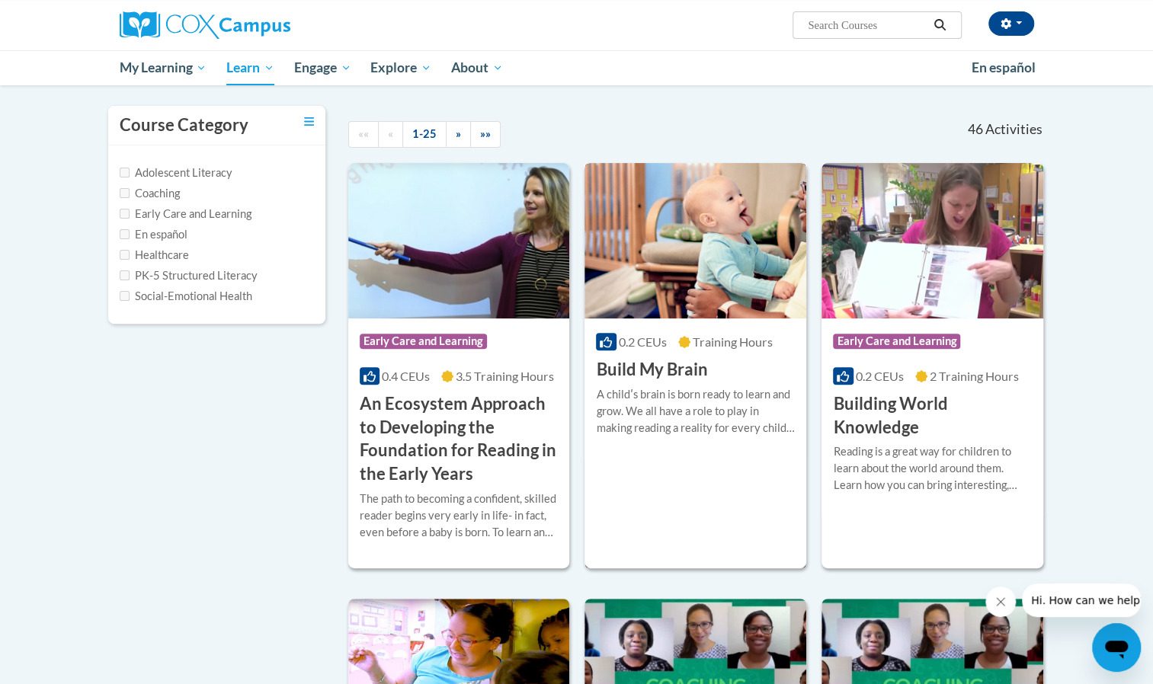
click at [666, 395] on div "A childʹs brain is born ready to learn and grow. We all have a role to play in …" at bounding box center [695, 411] width 199 height 50
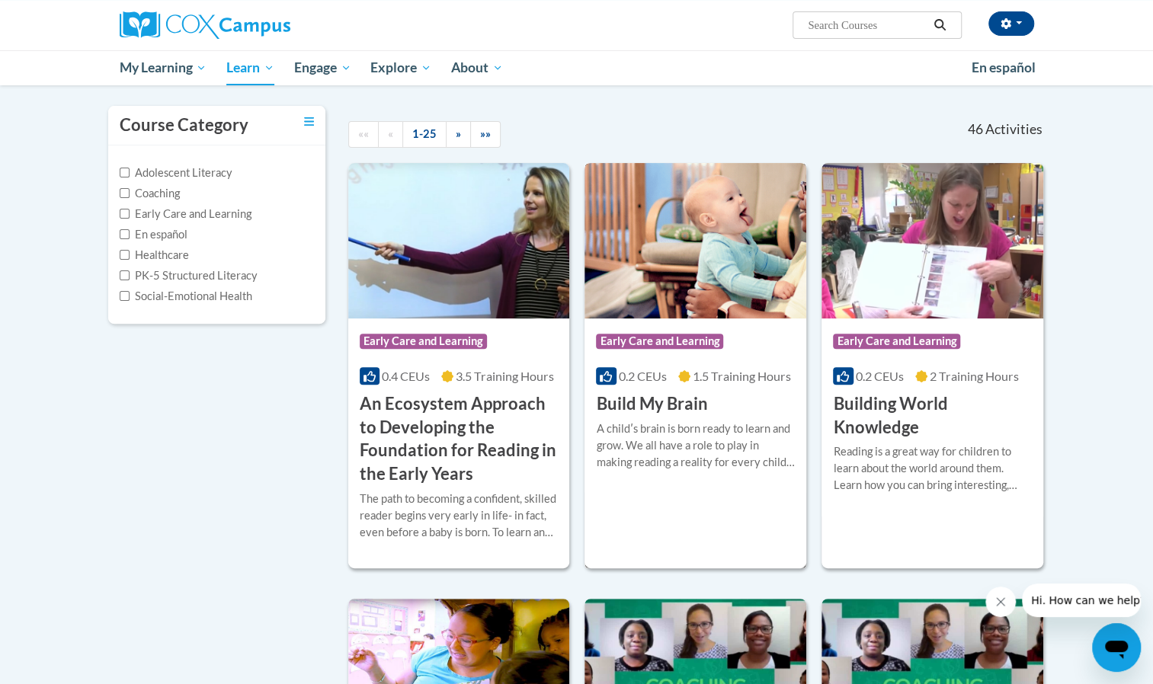
click at [666, 344] on span "Early Care and Learning" at bounding box center [659, 341] width 127 height 15
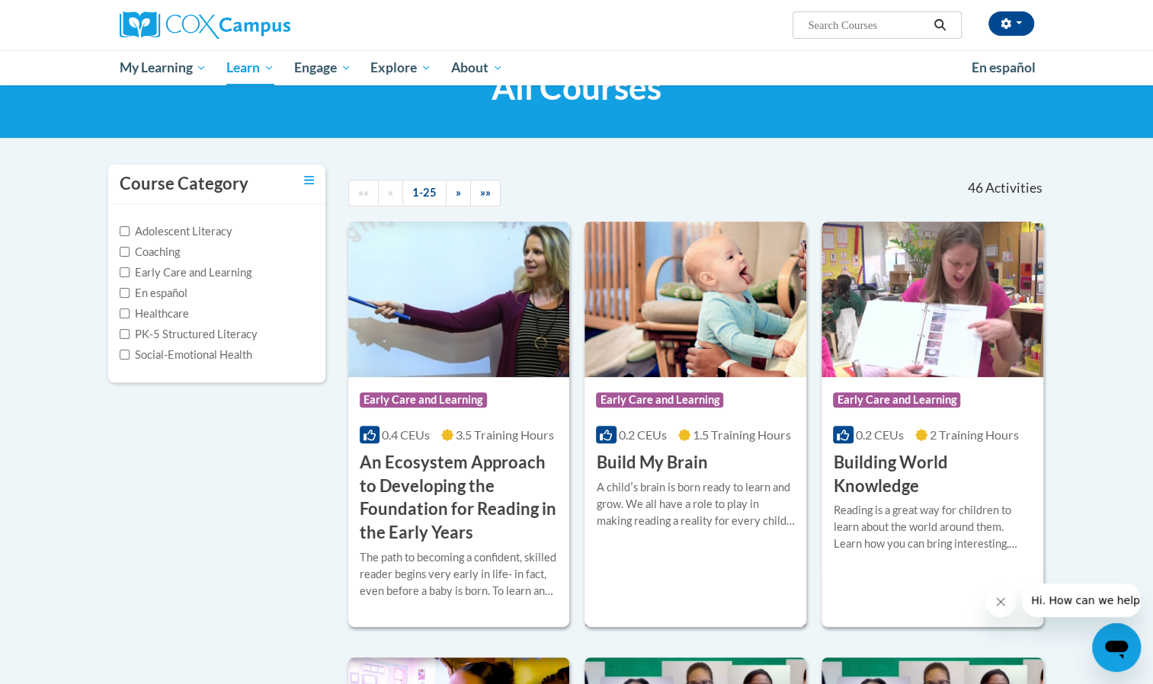
scroll to position [68, 0]
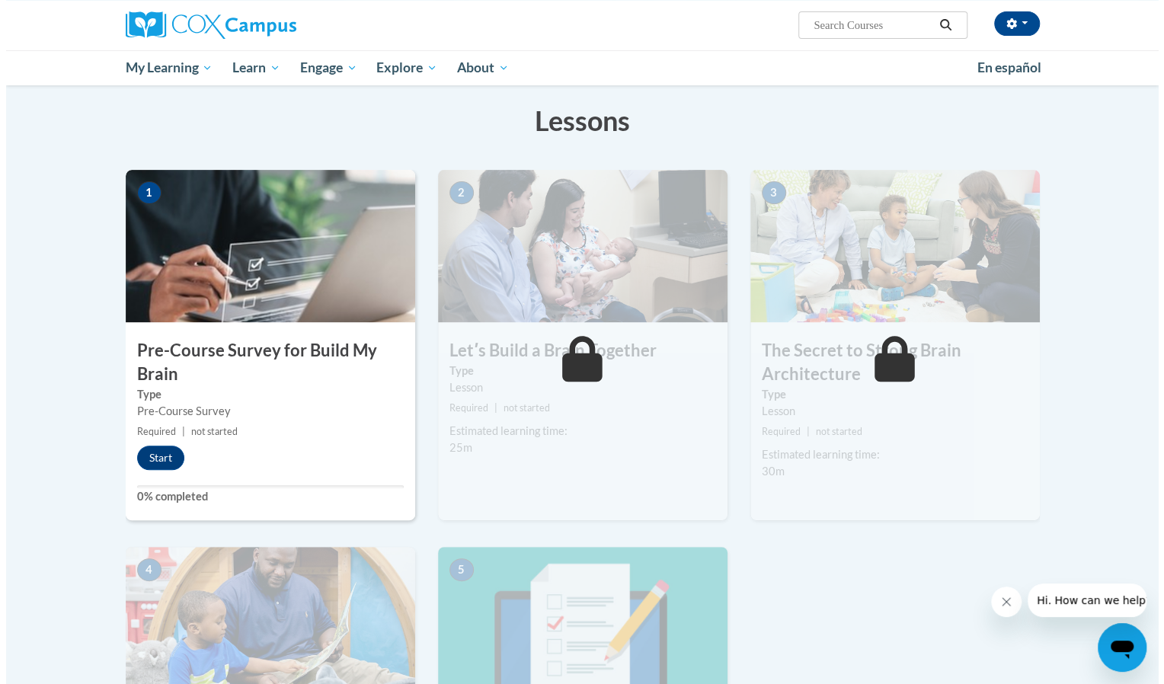
scroll to position [229, 0]
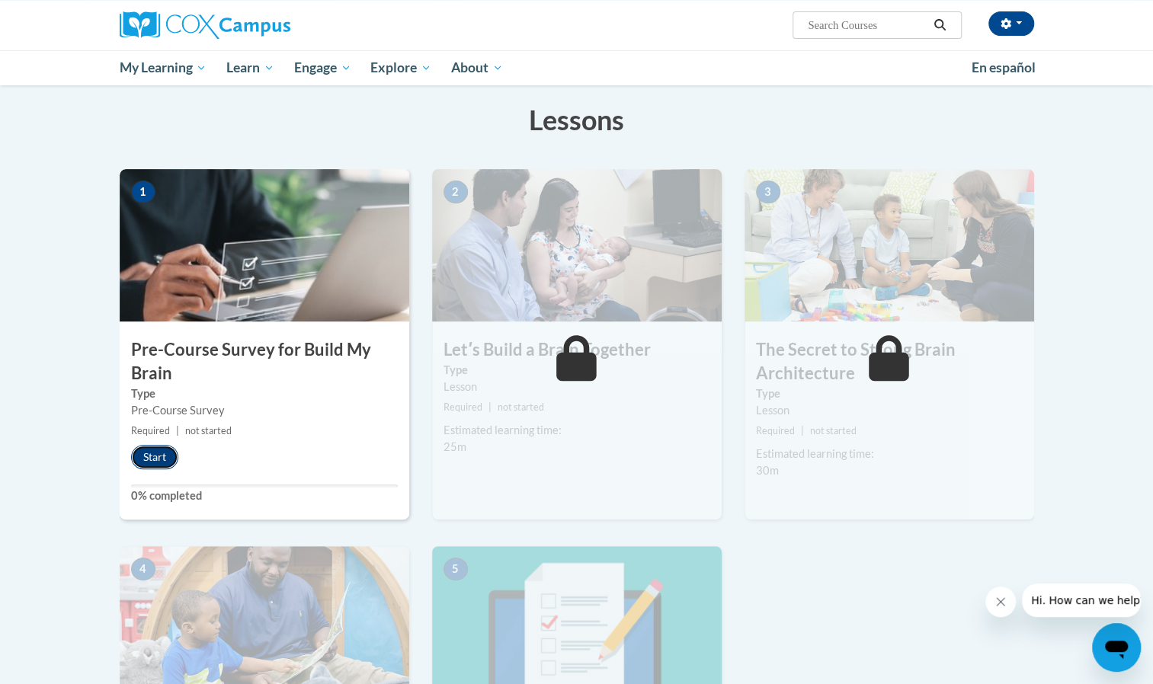
click at [154, 448] on button "Start" at bounding box center [154, 457] width 47 height 24
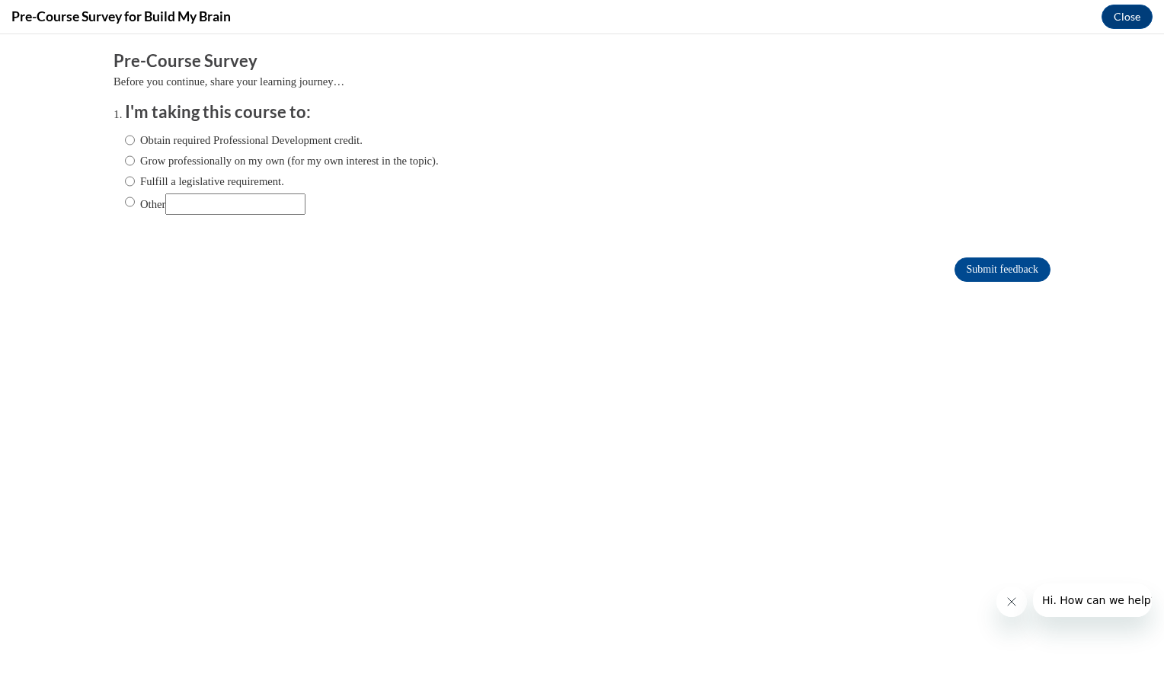
scroll to position [0, 0]
click at [125, 136] on label "Obtain required Professional Development credit." at bounding box center [244, 140] width 238 height 17
click at [125, 136] on input "Obtain required Professional Development credit." at bounding box center [130, 140] width 10 height 17
radio input "true"
click at [125, 178] on input "Fulfill a legislative requirement." at bounding box center [130, 181] width 10 height 17
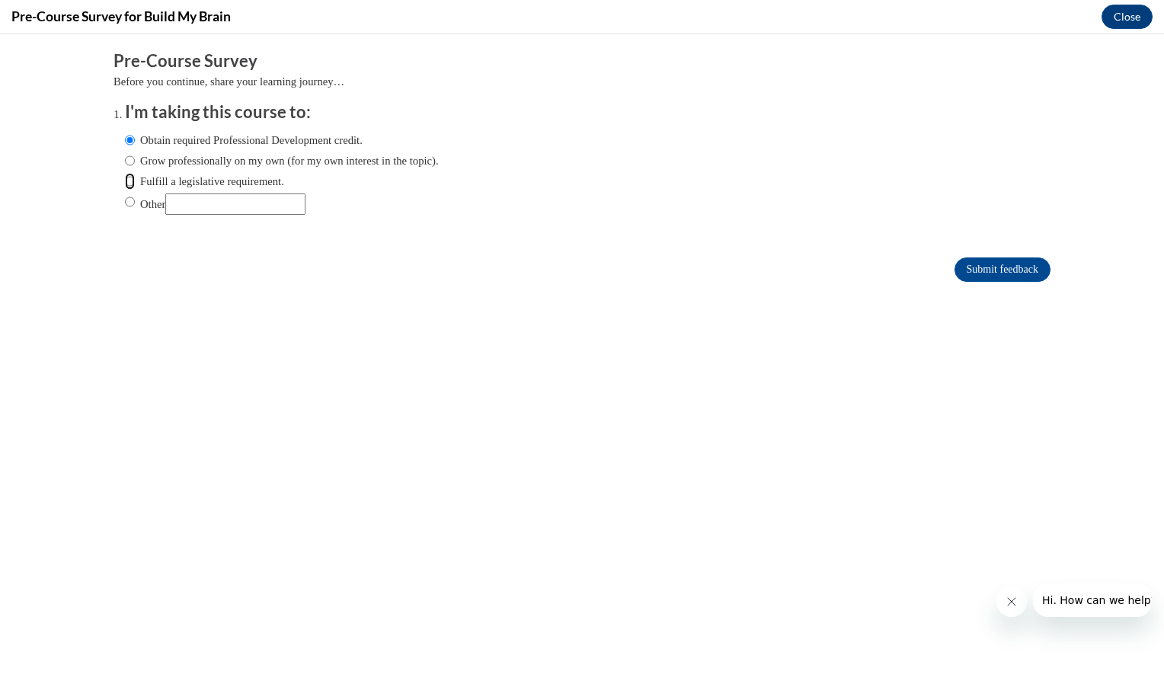
radio input "true"
click at [125, 139] on input "Obtain required Professional Development credit." at bounding box center [130, 140] width 10 height 17
radio input "true"
click at [974, 270] on input "Submit feedback" at bounding box center [1003, 269] width 96 height 24
click at [983, 262] on input "Submit feedback" at bounding box center [1003, 269] width 96 height 24
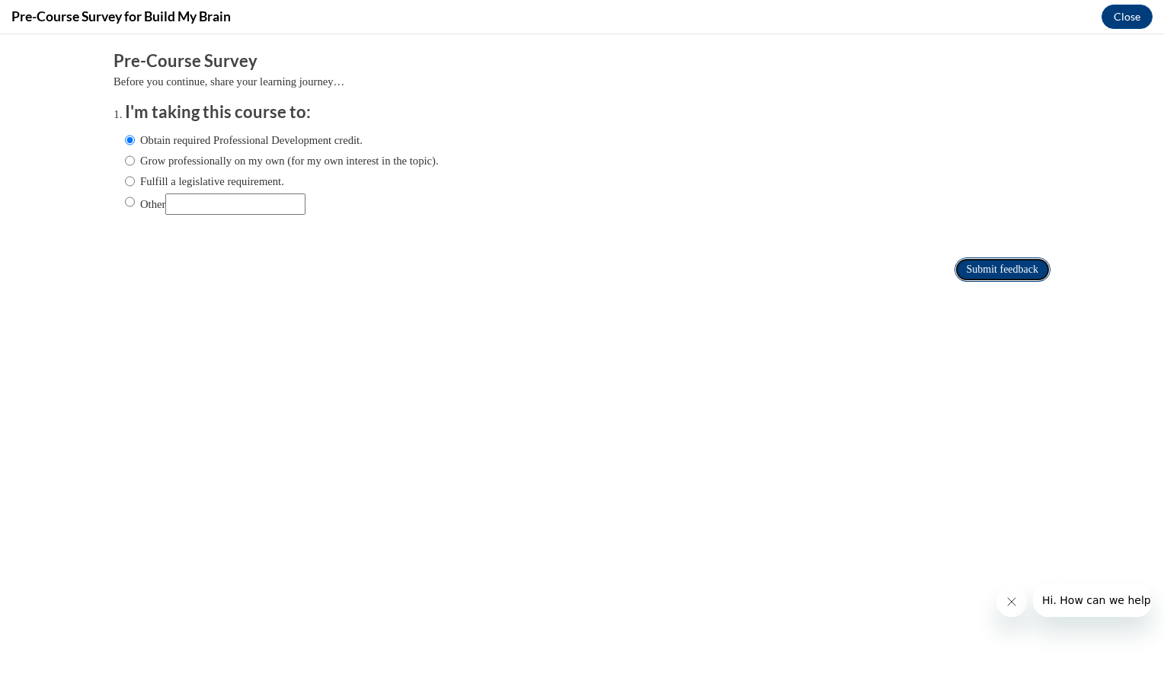
click at [981, 267] on input "Submit feedback" at bounding box center [1003, 269] width 96 height 24
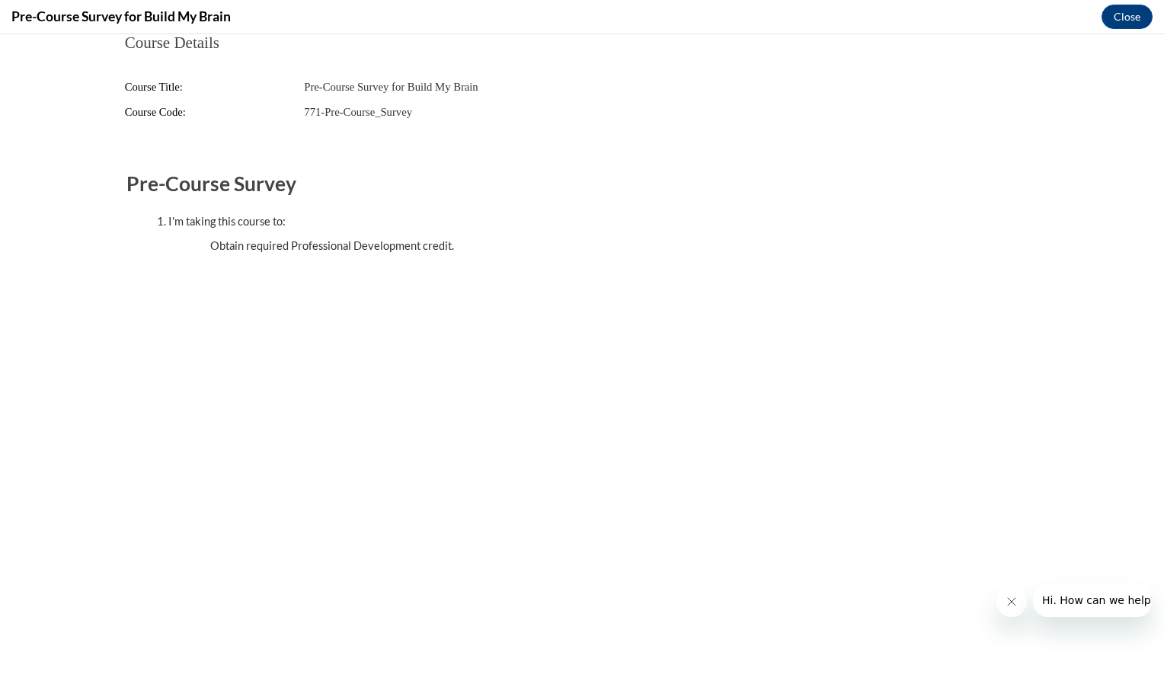
click at [1015, 597] on icon "Cerrar mensaje de la compañía" at bounding box center [1011, 602] width 12 height 12
click at [1147, 23] on button "Close" at bounding box center [1127, 17] width 51 height 24
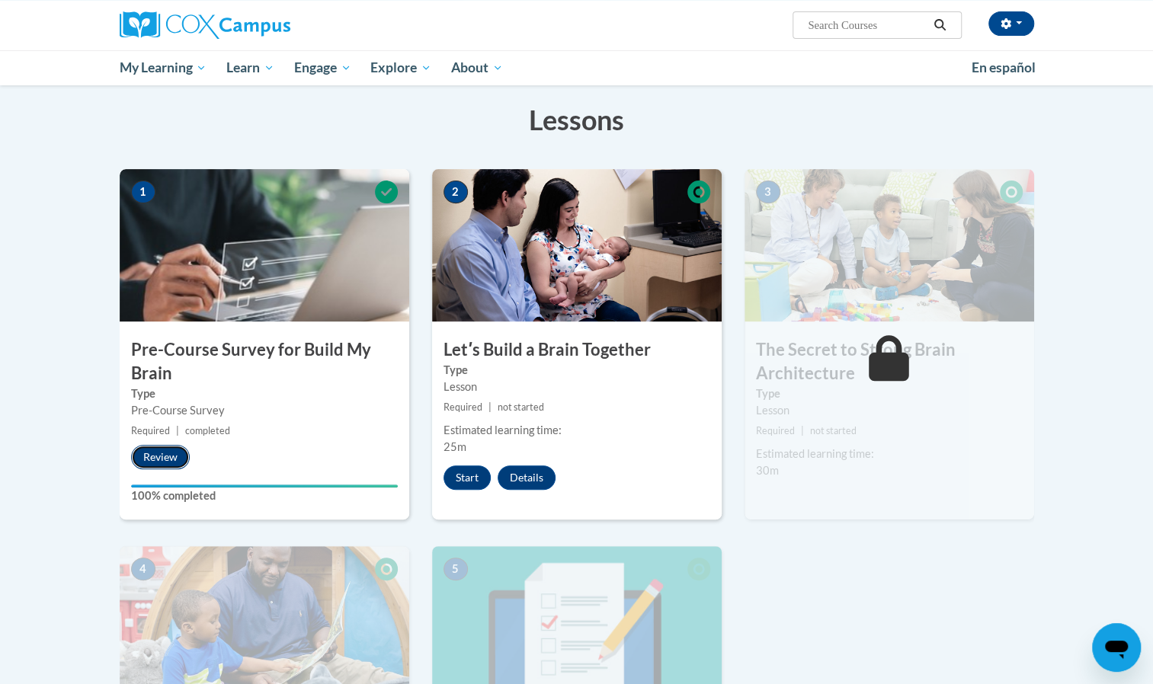
click at [165, 447] on button "Review" at bounding box center [160, 457] width 59 height 24
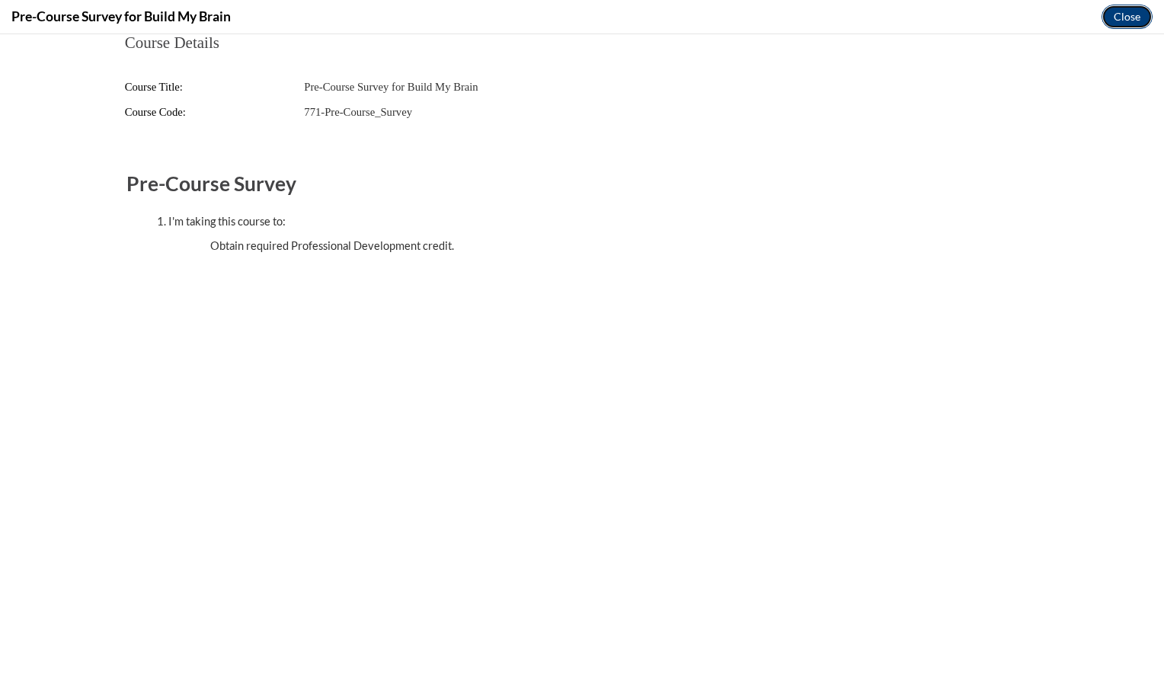
click at [1130, 21] on button "Close" at bounding box center [1127, 17] width 51 height 24
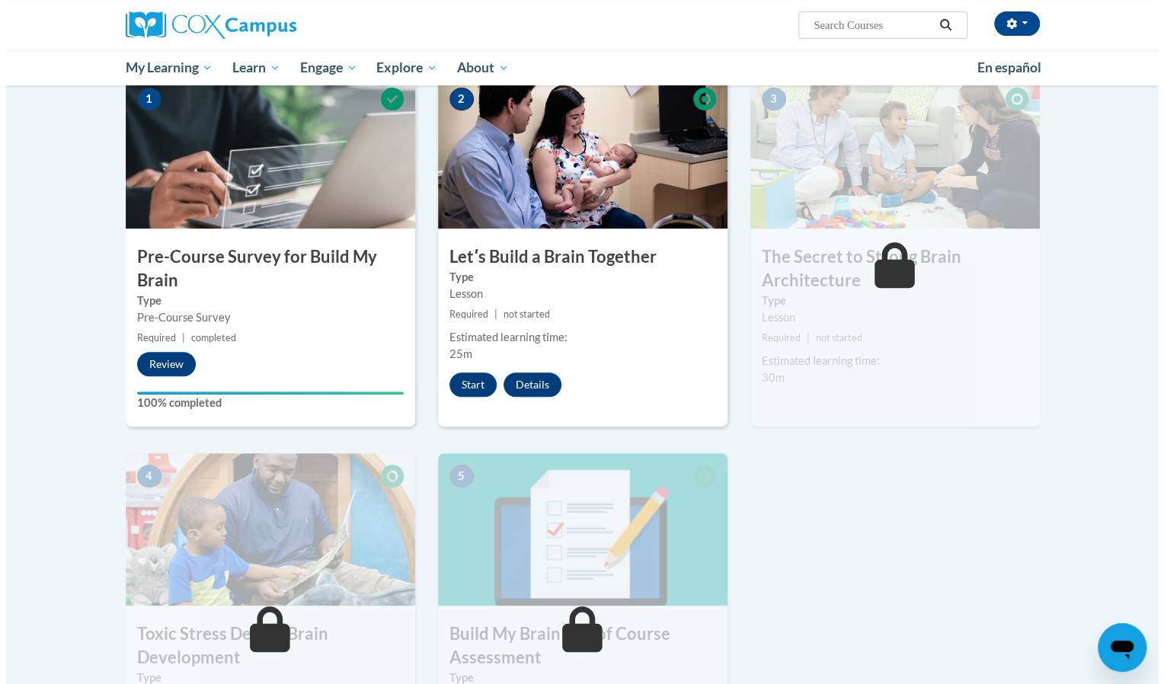
scroll to position [322, 0]
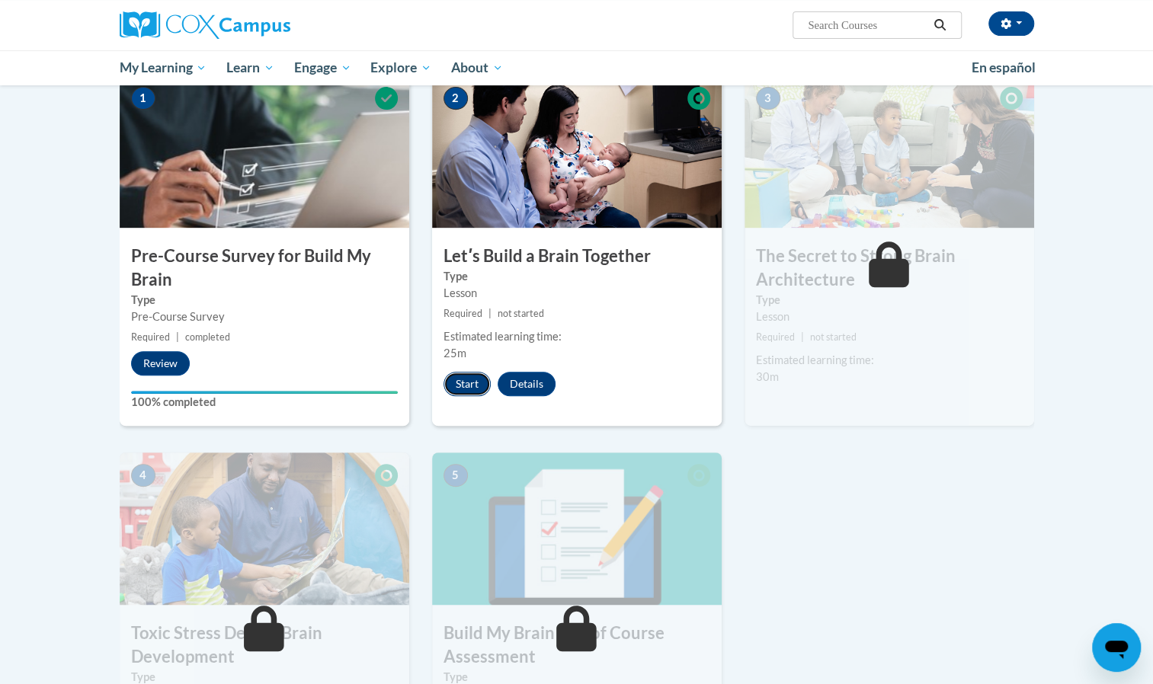
click at [464, 385] on button "Start" at bounding box center [466, 384] width 47 height 24
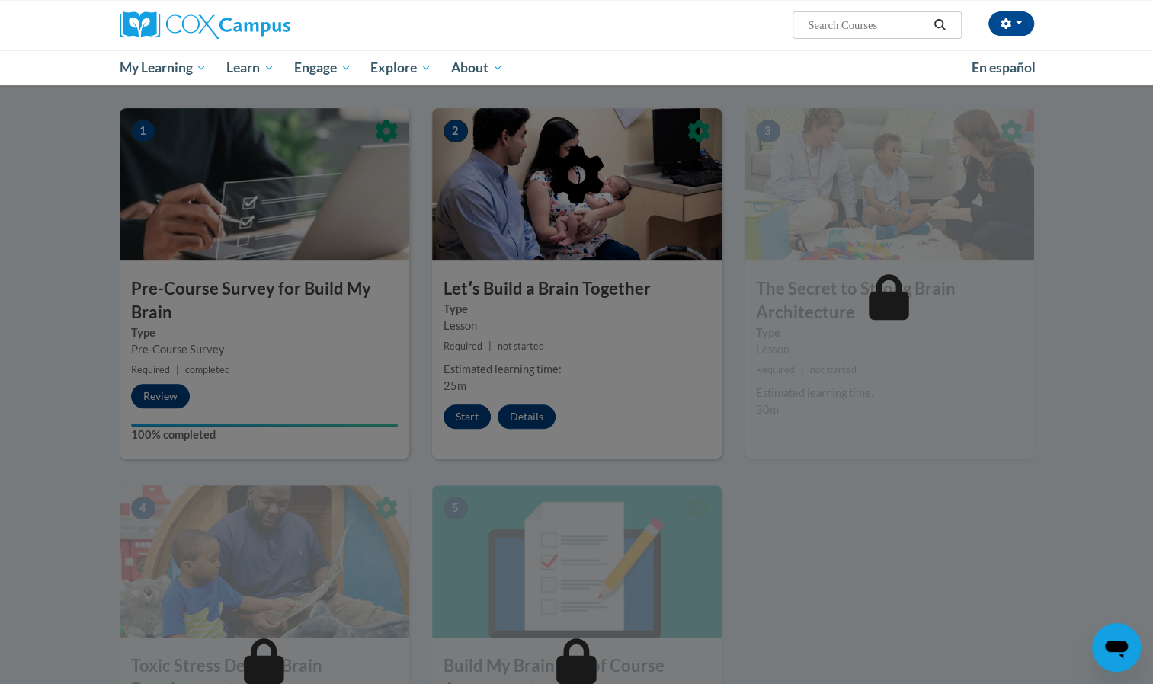
scroll to position [290, 0]
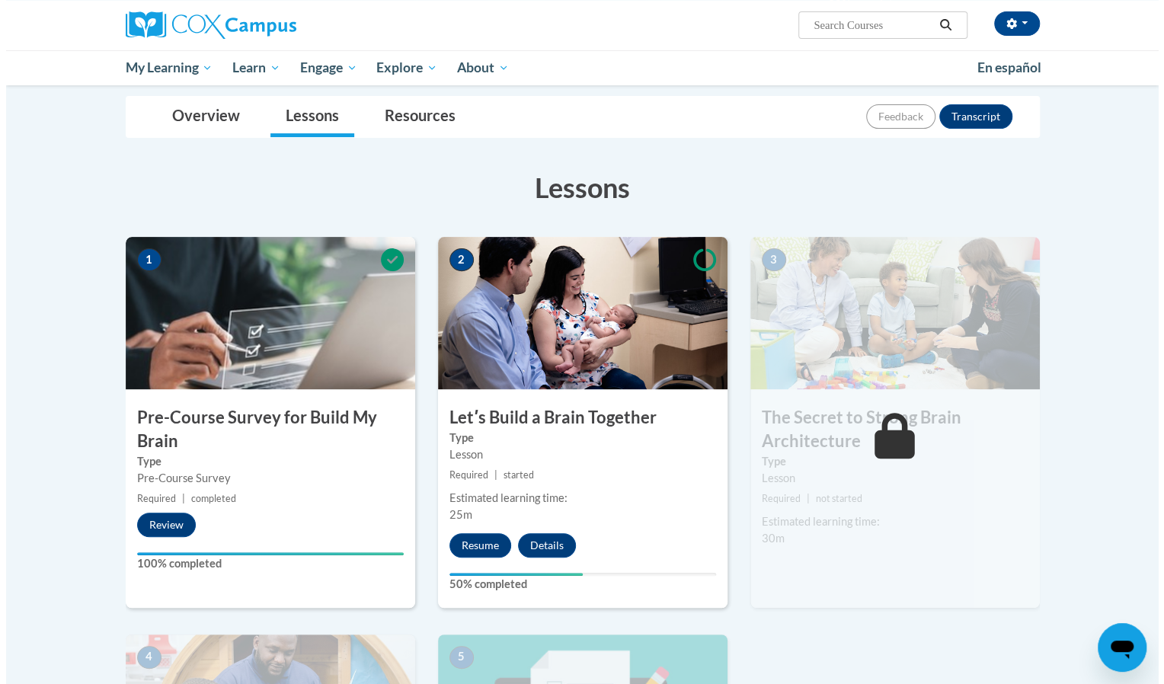
scroll to position [167, 0]
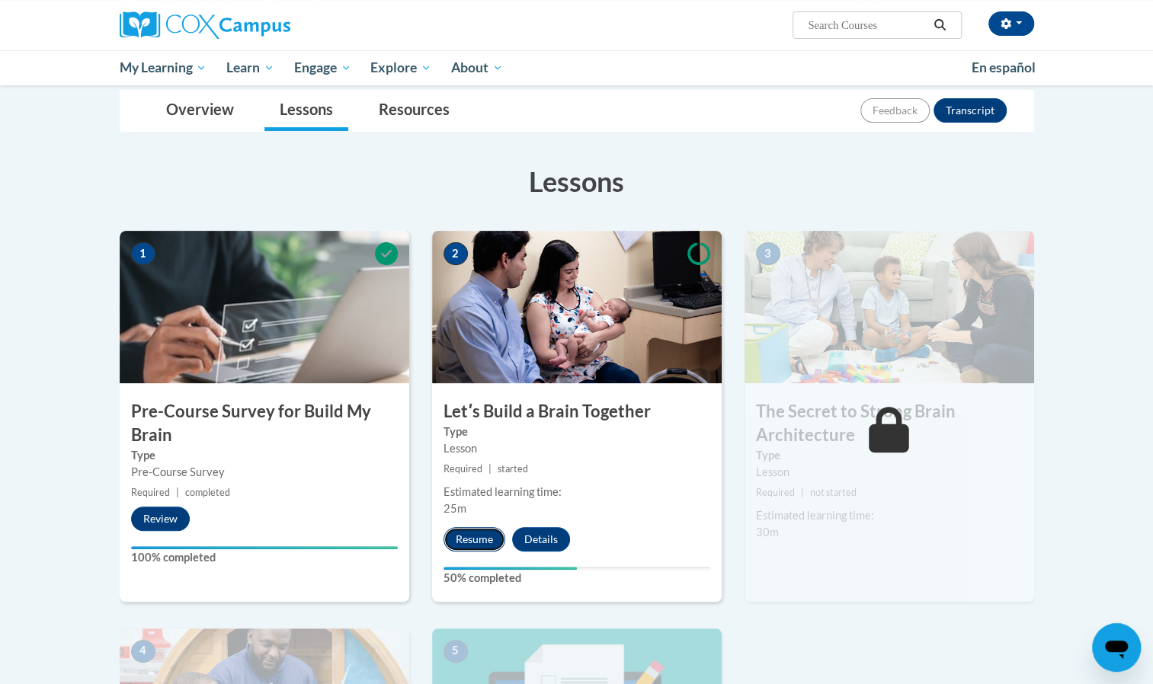
click at [478, 532] on button "Resume" at bounding box center [474, 539] width 62 height 24
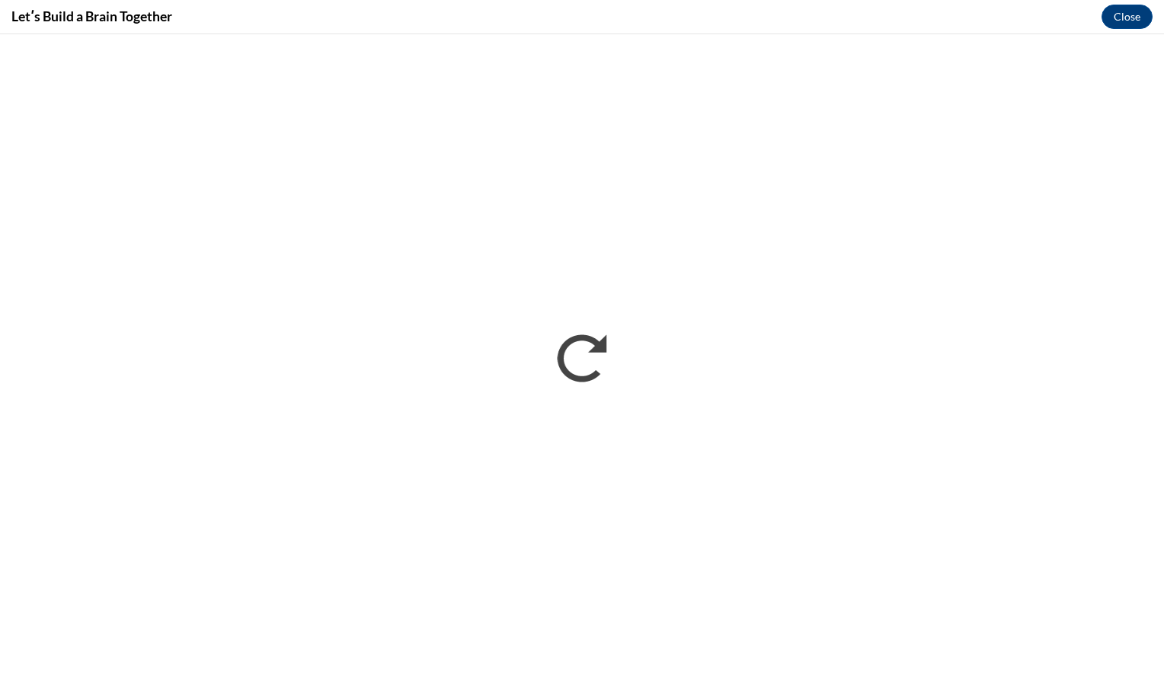
scroll to position [0, 0]
